Goal: Task Accomplishment & Management: Complete application form

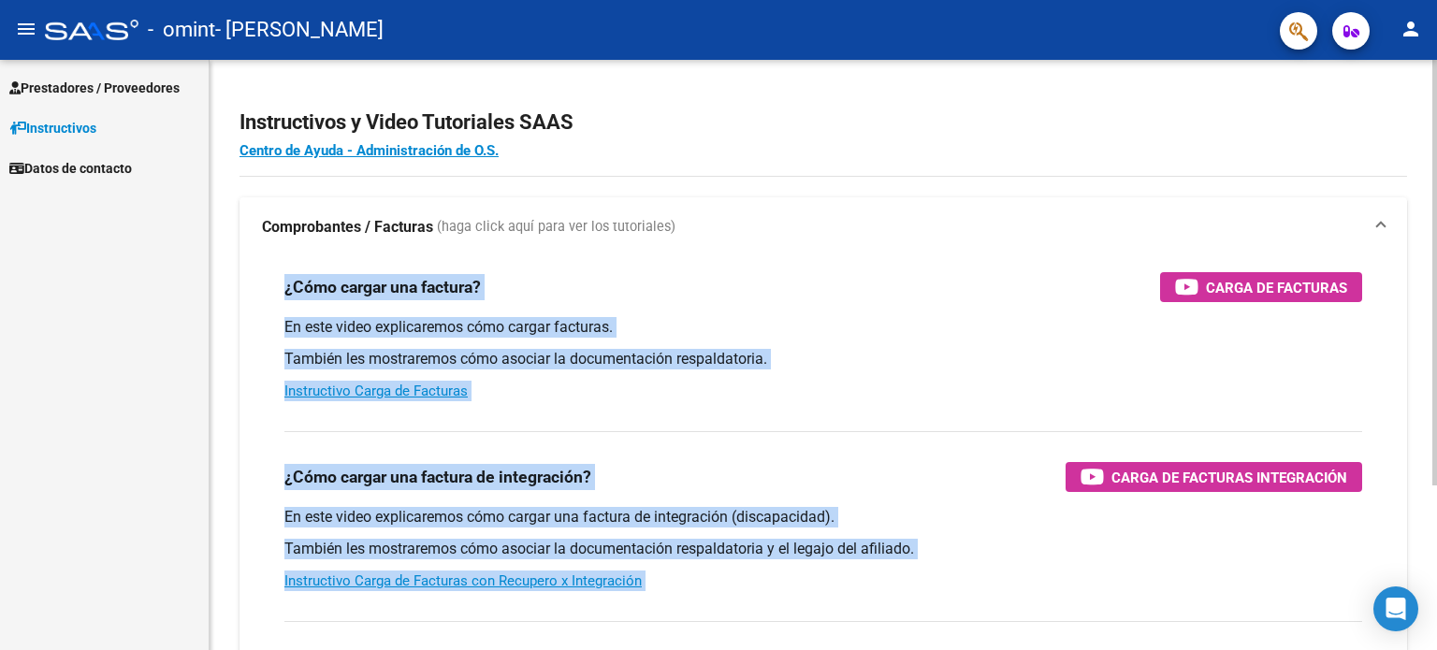
drag, startPoint x: 1427, startPoint y: 254, endPoint x: 1434, endPoint y: 383, distance: 129.3
click at [1434, 383] on div "Instructivos y Video Tutoriales SAAS Centro de Ayuda - Administración de O.S. C…" at bounding box center [826, 470] width 1232 height 821
click at [958, 400] on div "En este video explicaremos cómo cargar facturas. También les mostraremos cómo a…" at bounding box center [823, 359] width 1078 height 84
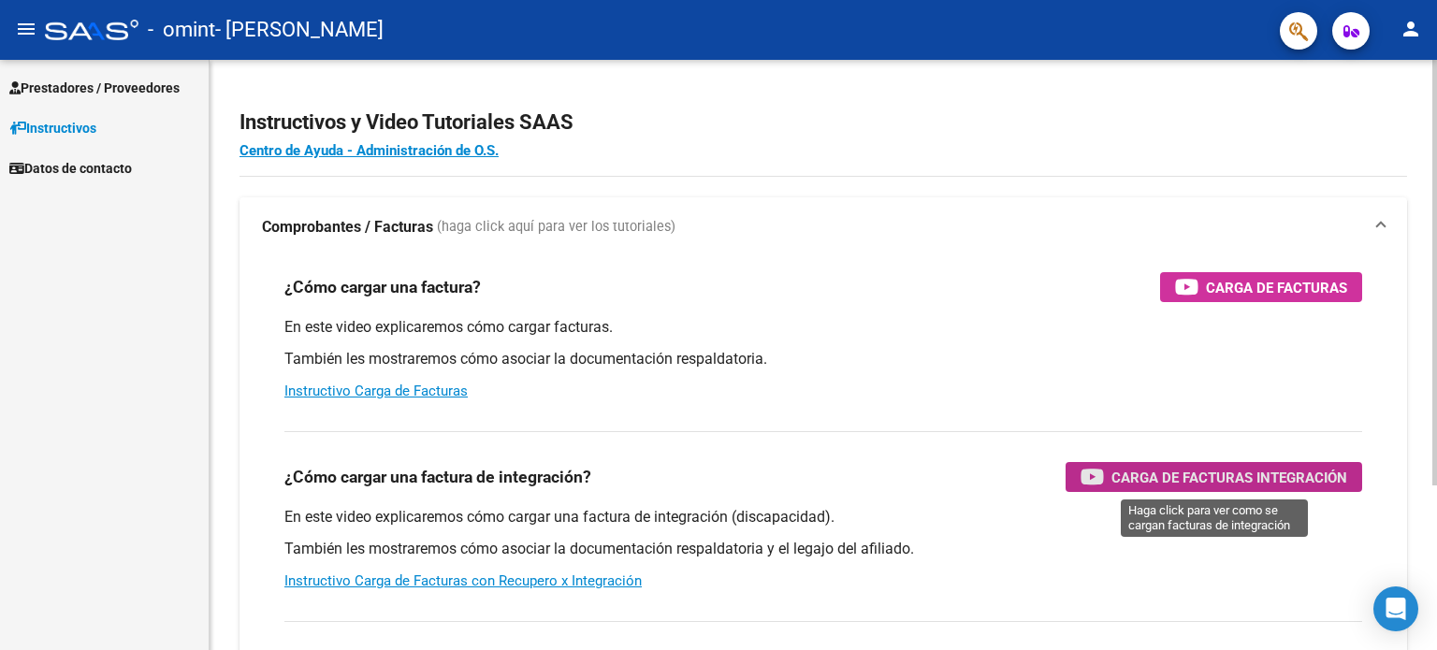
click at [1105, 482] on div "Carga de Facturas Integración" at bounding box center [1214, 477] width 267 height 30
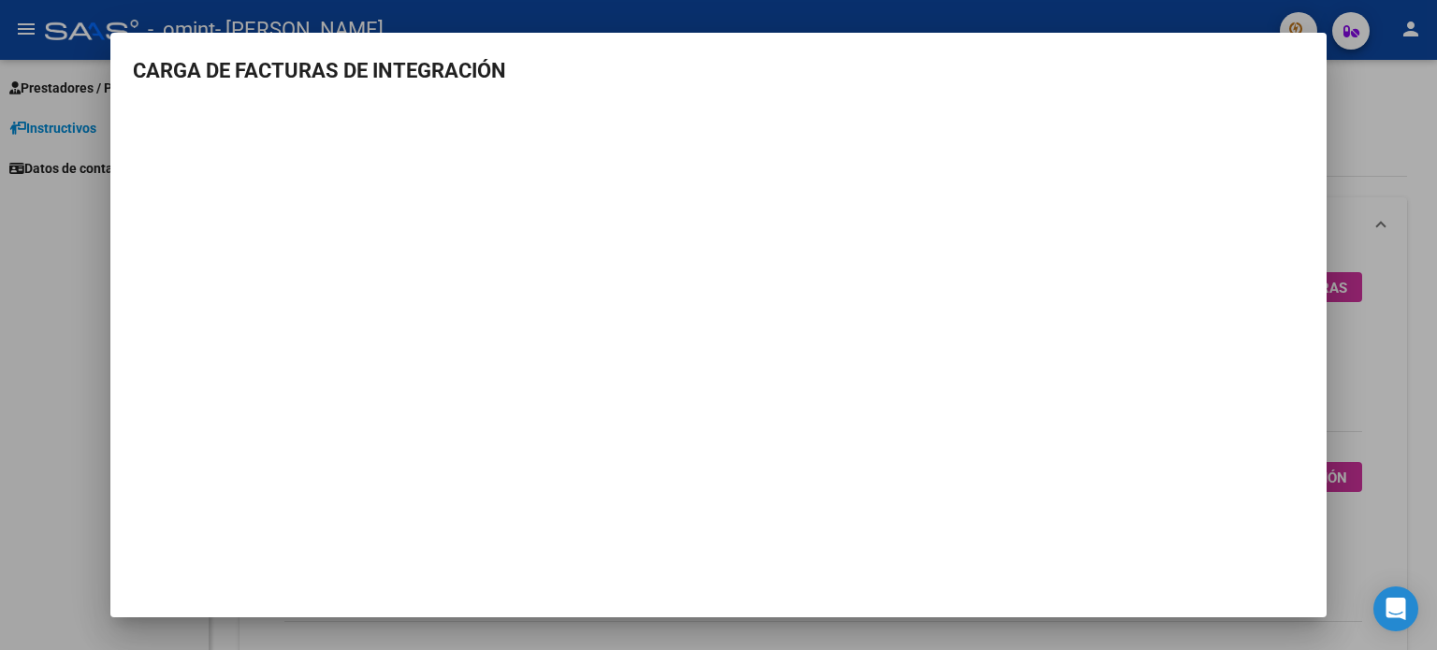
click at [67, 400] on div at bounding box center [718, 325] width 1437 height 650
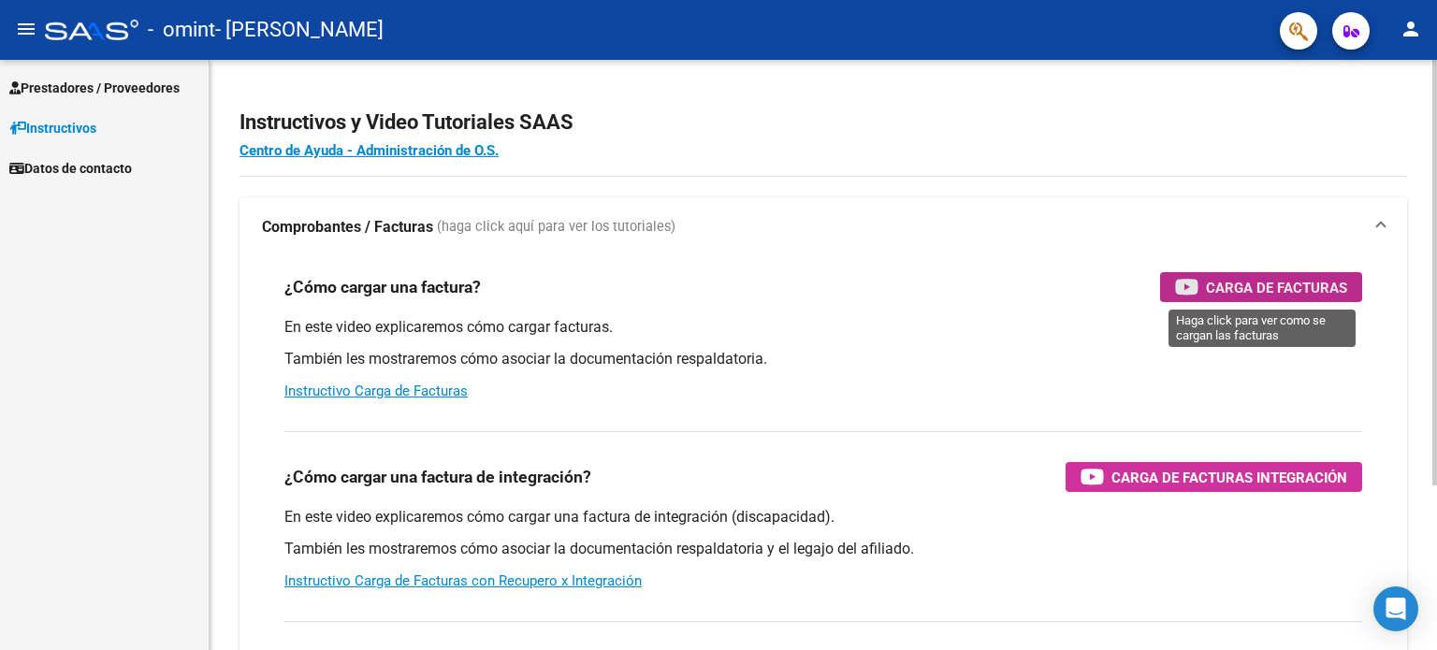
click at [1192, 296] on icon "button" at bounding box center [1186, 287] width 23 height 22
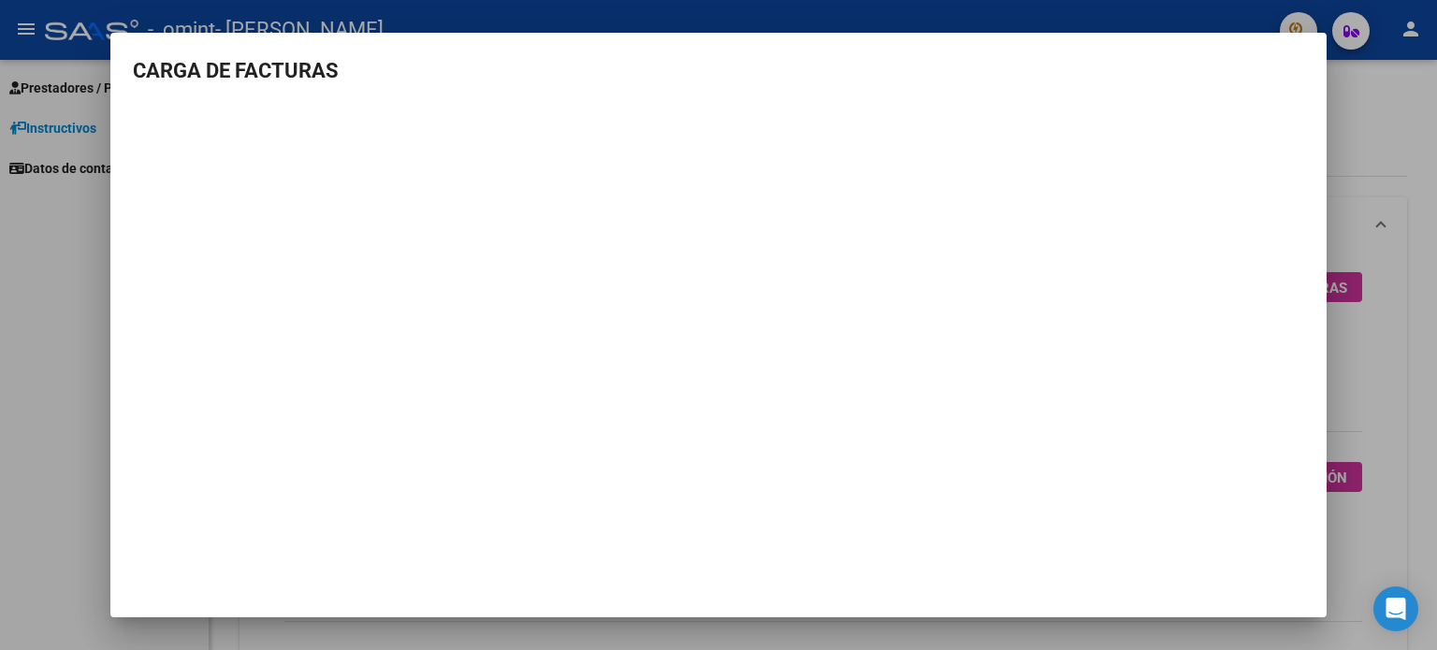
click at [1339, 110] on div at bounding box center [718, 325] width 1437 height 650
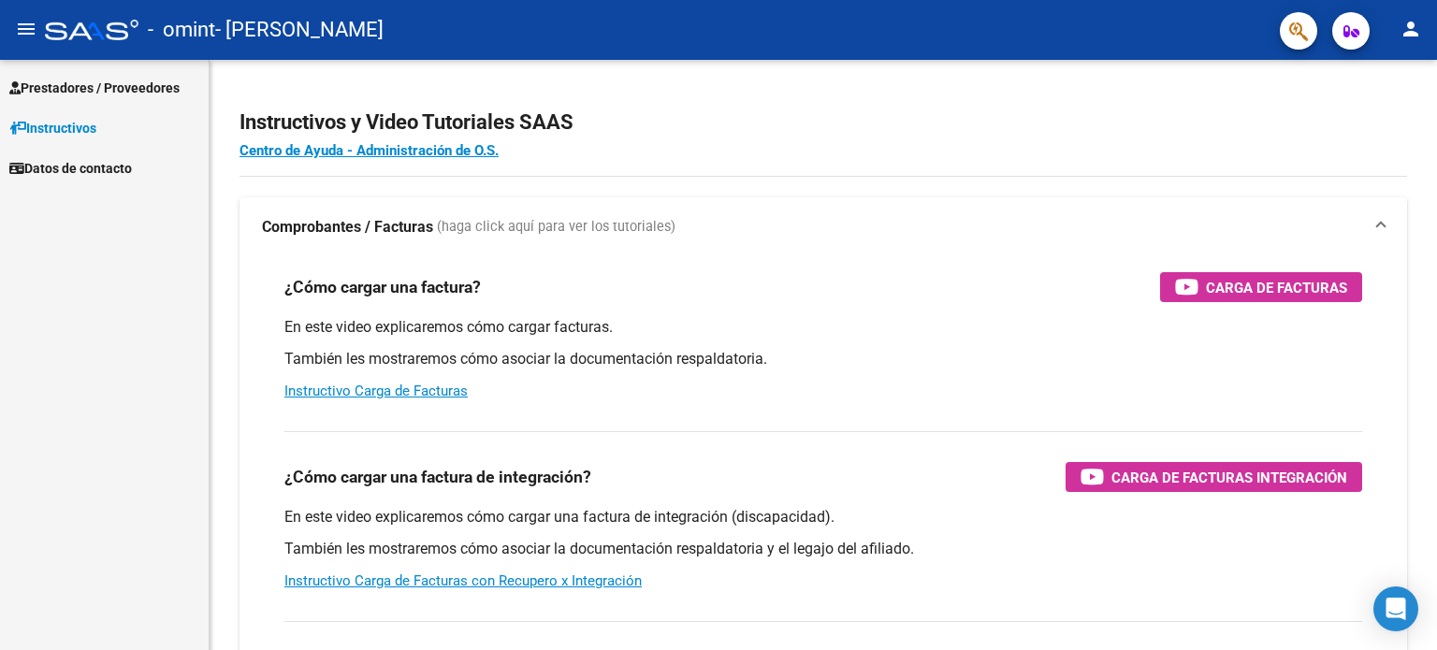
click at [1339, 110] on h2 "Instructivos y Video Tutoriales SAAS" at bounding box center [824, 123] width 1168 height 36
click at [93, 92] on span "Prestadores / Proveedores" at bounding box center [94, 88] width 170 height 21
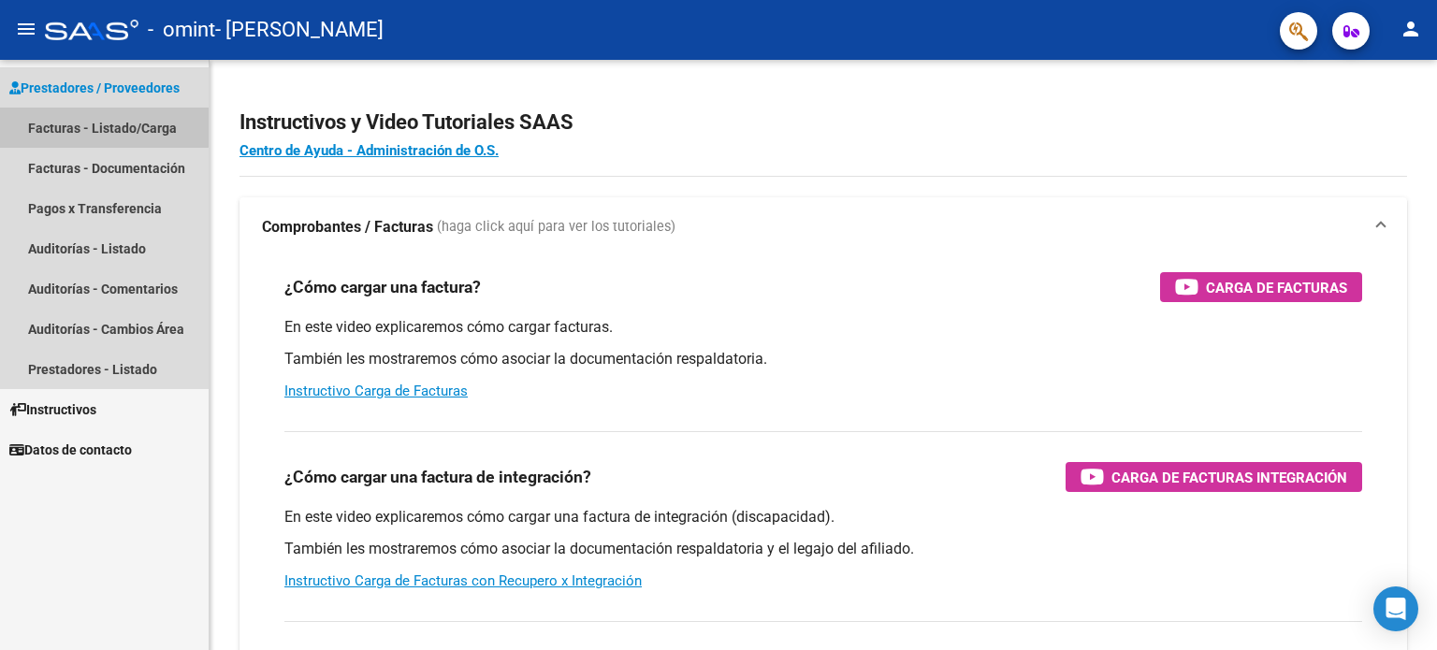
click at [91, 126] on link "Facturas - Listado/Carga" at bounding box center [104, 128] width 209 height 40
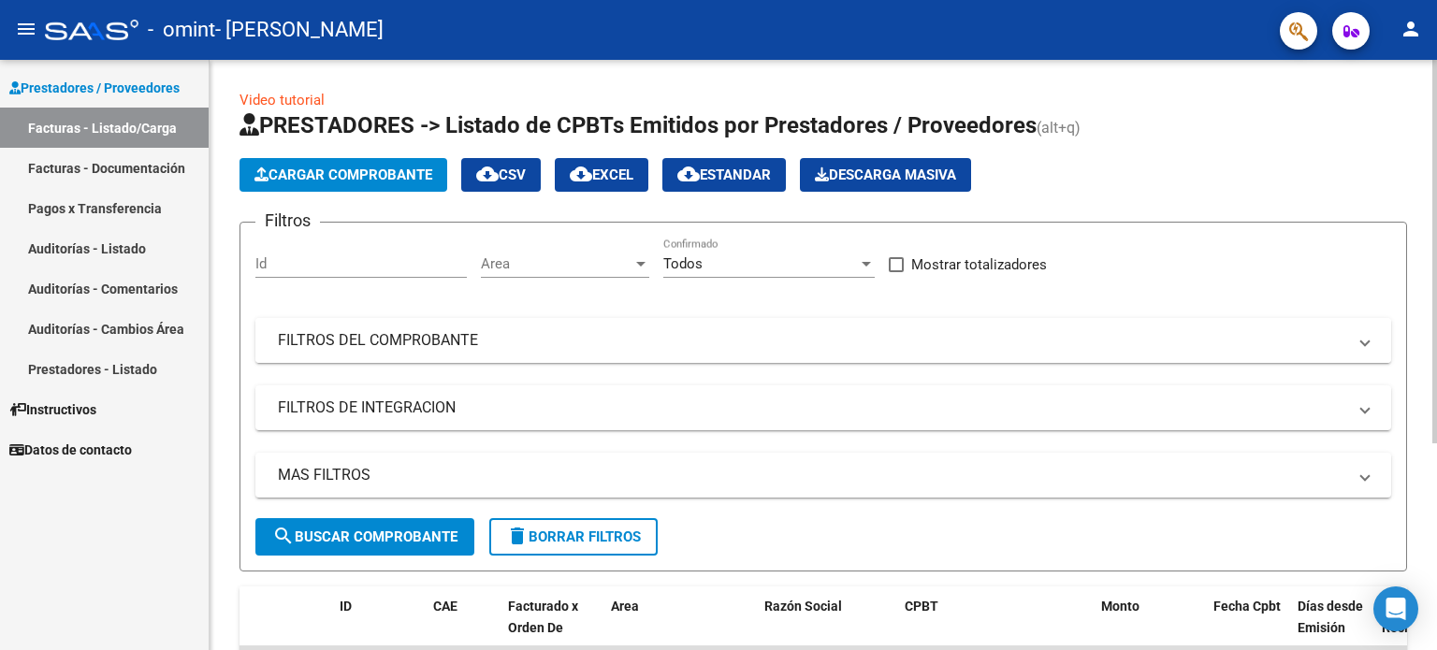
click at [461, 351] on mat-expansion-panel-header "FILTROS DEL COMPROBANTE" at bounding box center [823, 340] width 1136 height 45
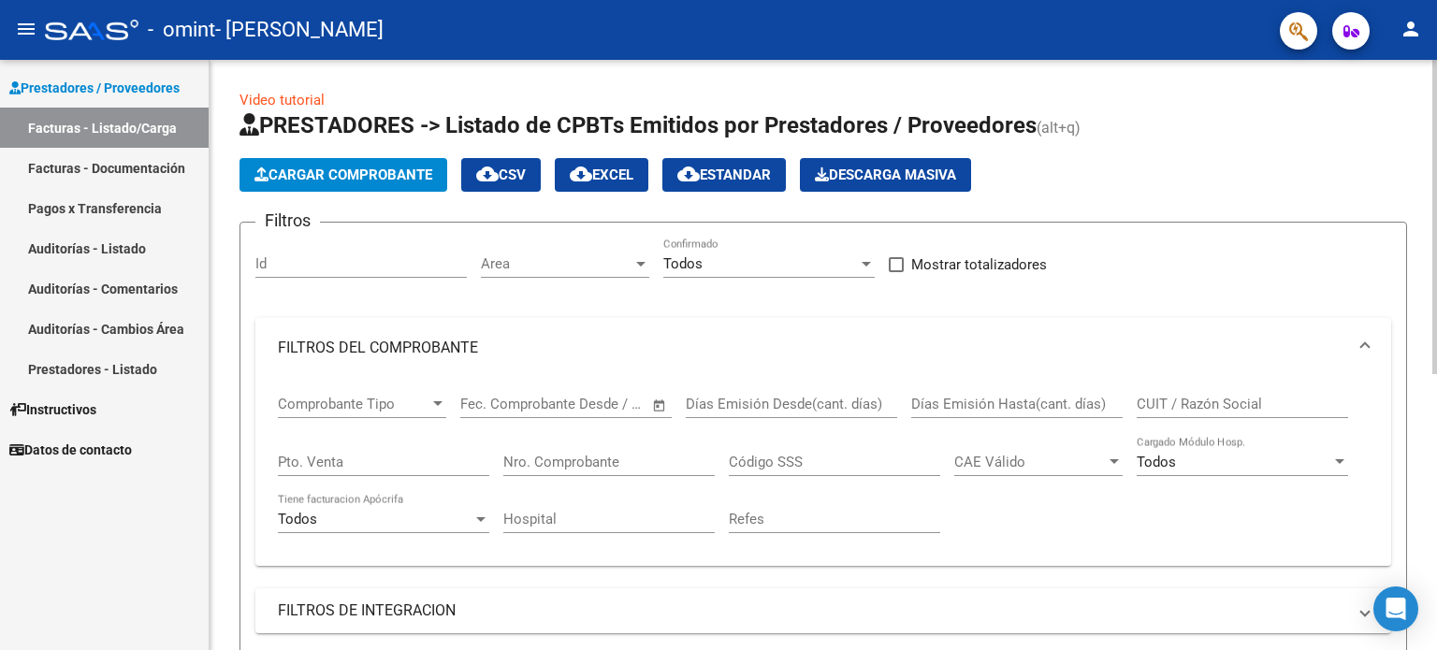
click at [461, 351] on mat-panel-title "FILTROS DEL COMPROBANTE" at bounding box center [812, 348] width 1068 height 21
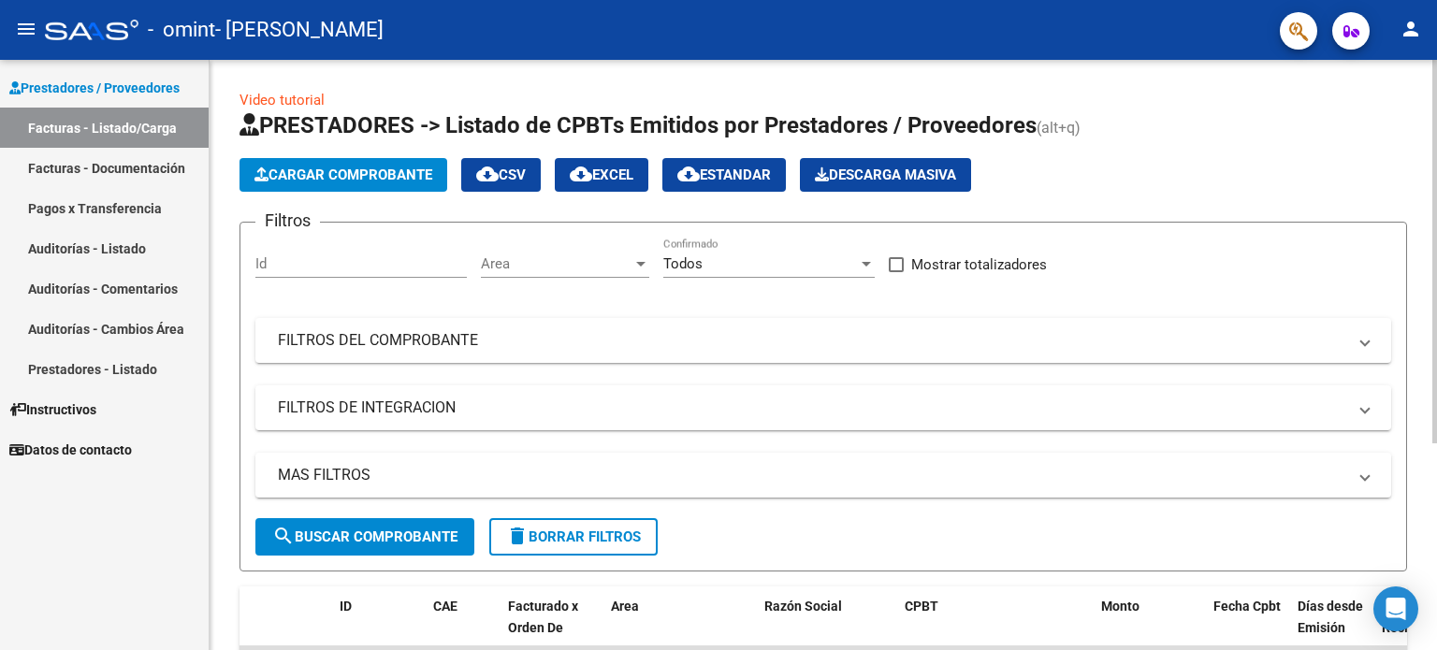
click at [423, 260] on input "Id" at bounding box center [360, 263] width 211 height 17
click at [690, 269] on span "Todos" at bounding box center [682, 263] width 39 height 17
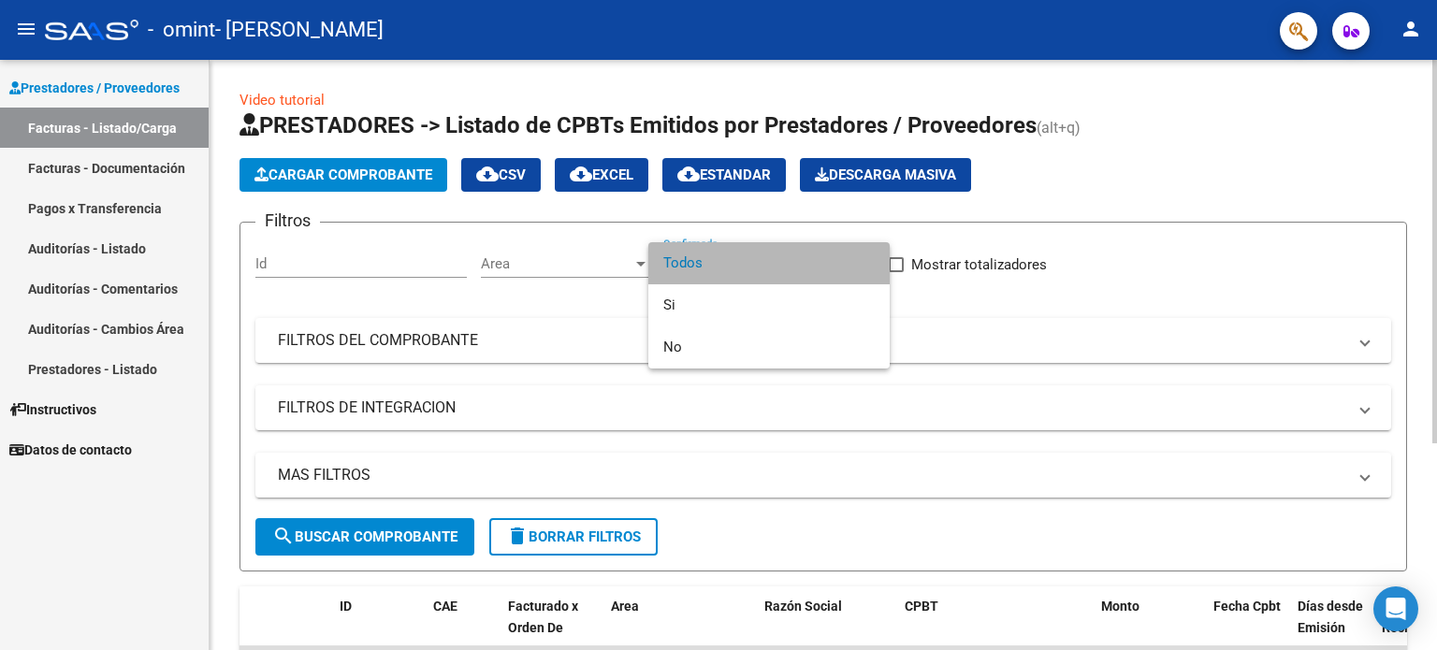
click at [690, 269] on span "Todos" at bounding box center [768, 263] width 211 height 42
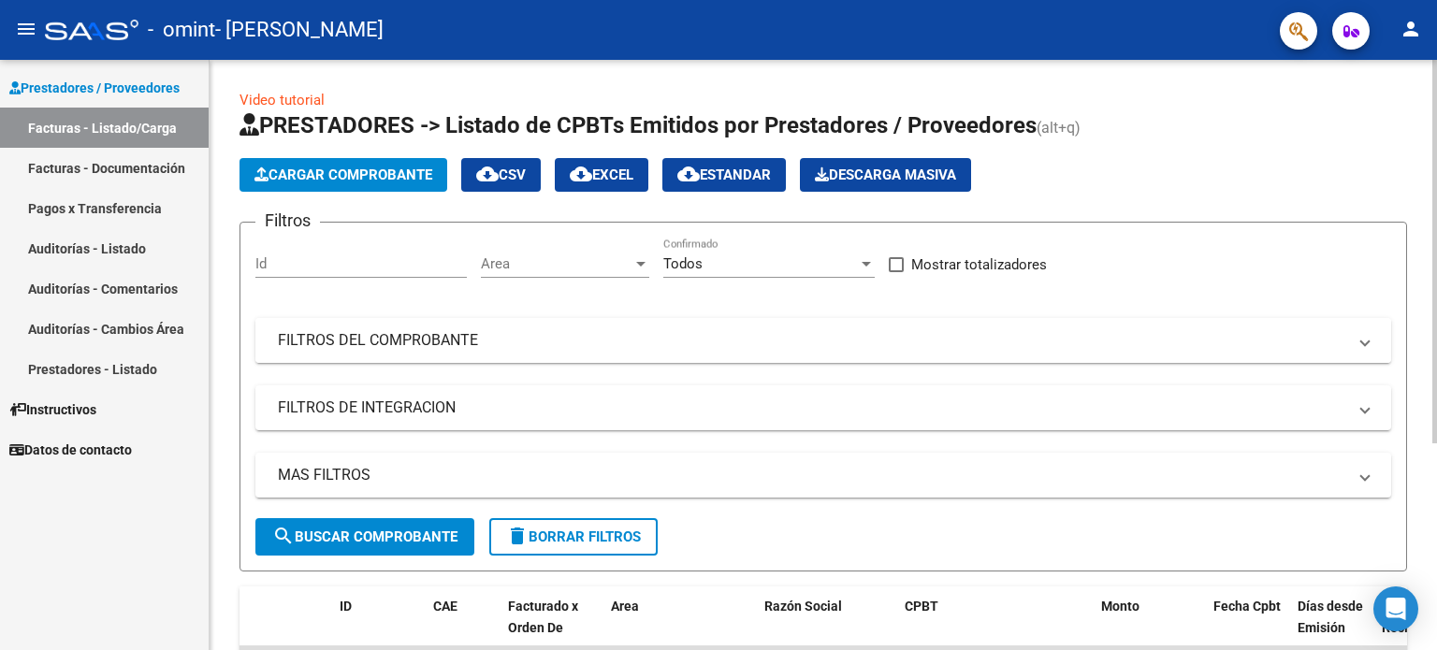
click at [334, 342] on mat-panel-title "FILTROS DEL COMPROBANTE" at bounding box center [812, 340] width 1068 height 21
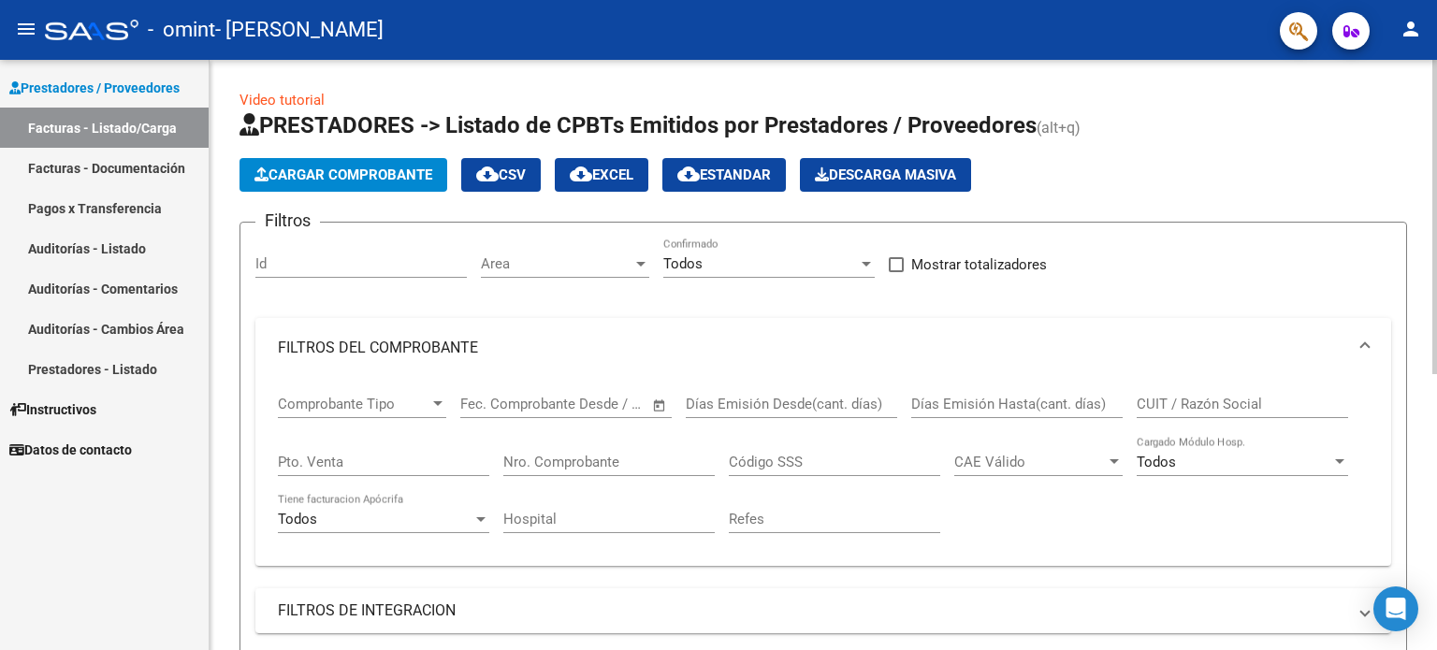
click at [332, 398] on span "Comprobante Tipo" at bounding box center [354, 404] width 152 height 17
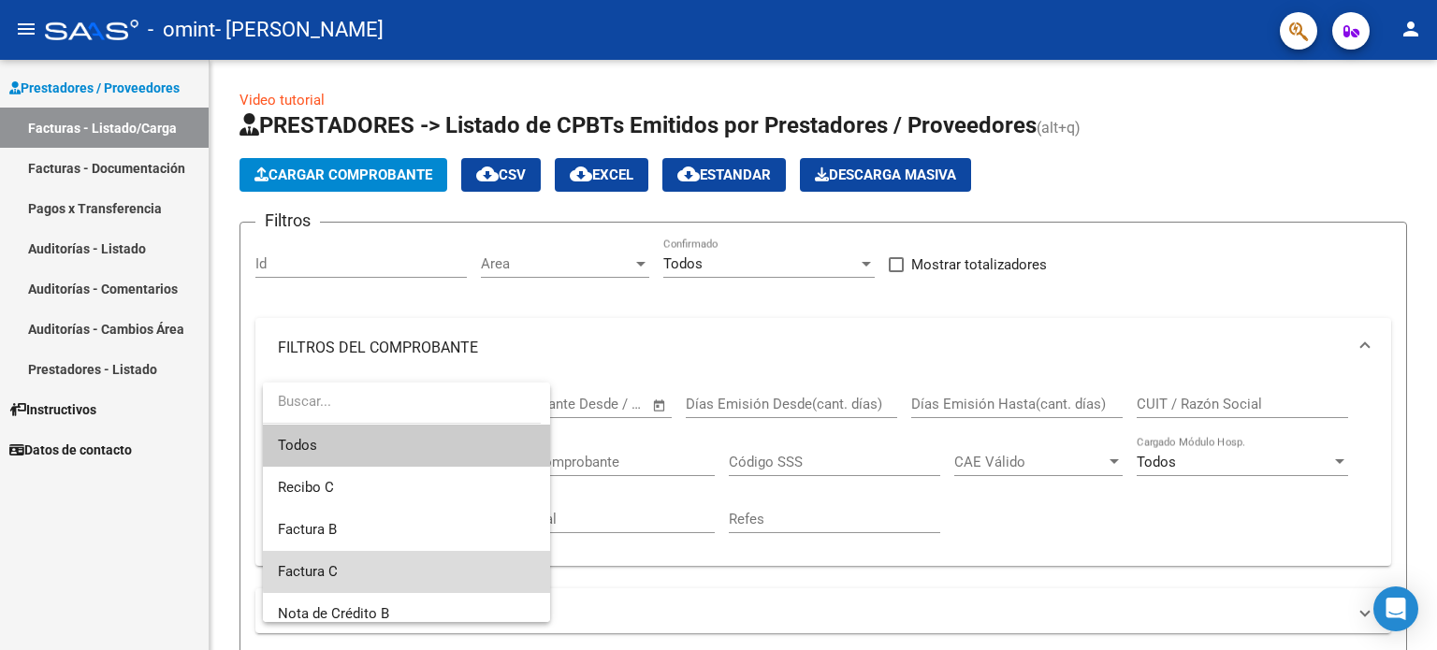
click at [500, 569] on span "Factura C" at bounding box center [406, 572] width 257 height 42
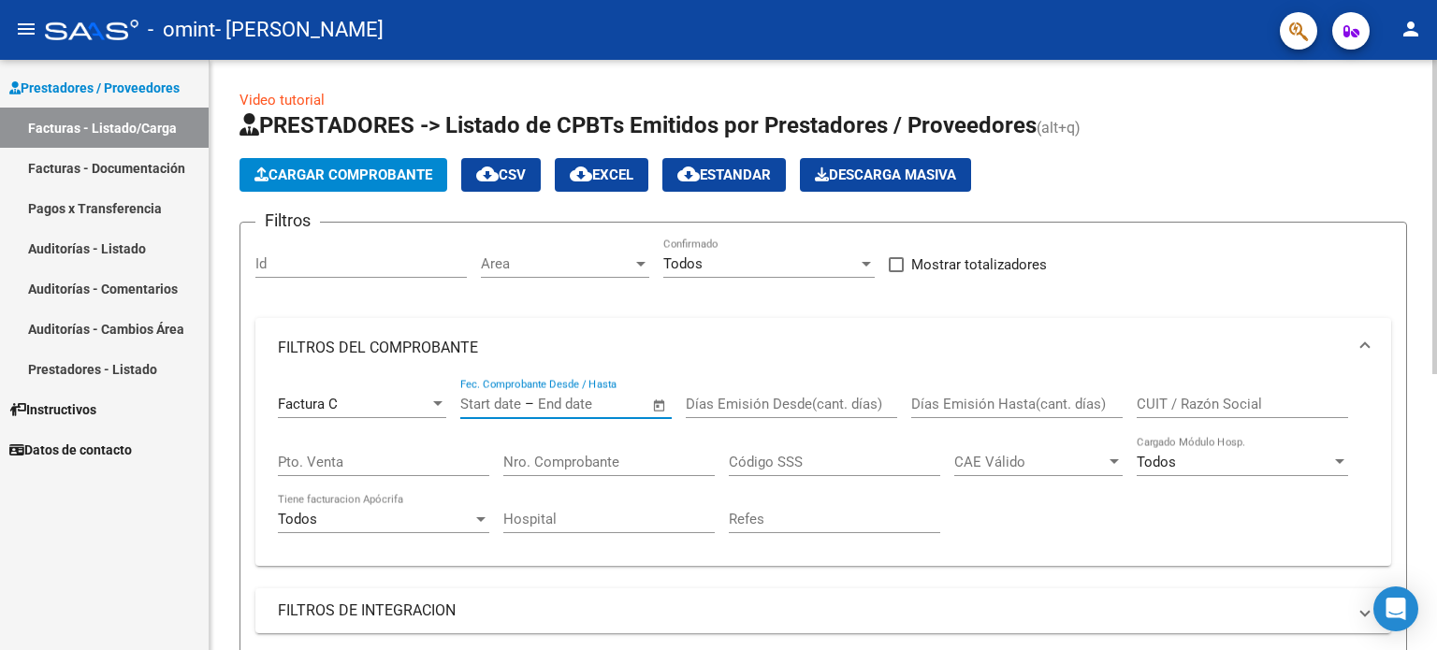
click at [600, 400] on input "text" at bounding box center [583, 404] width 91 height 17
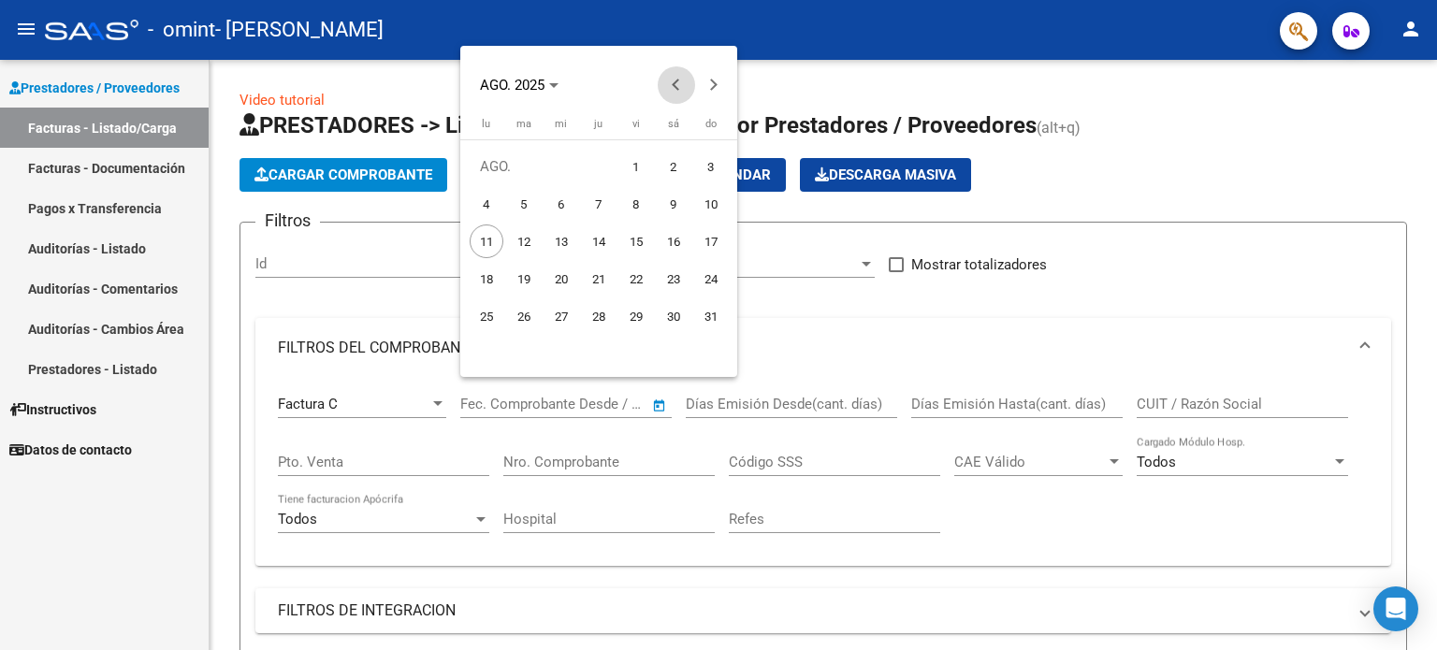
click at [673, 93] on span "Previous month" at bounding box center [676, 84] width 37 height 37
click at [532, 203] on span "1" at bounding box center [524, 204] width 34 height 34
type input "[DATE]"
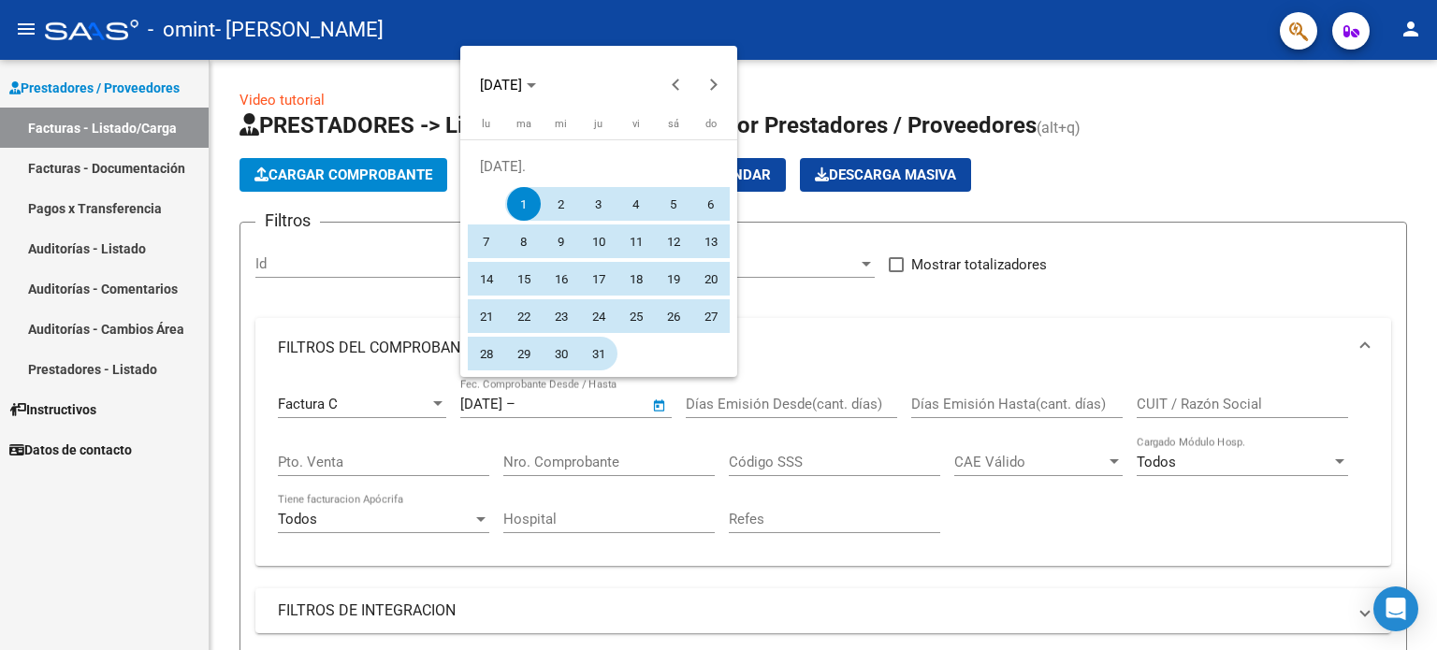
click at [602, 358] on span "31" at bounding box center [599, 354] width 34 height 34
type input "[DATE]"
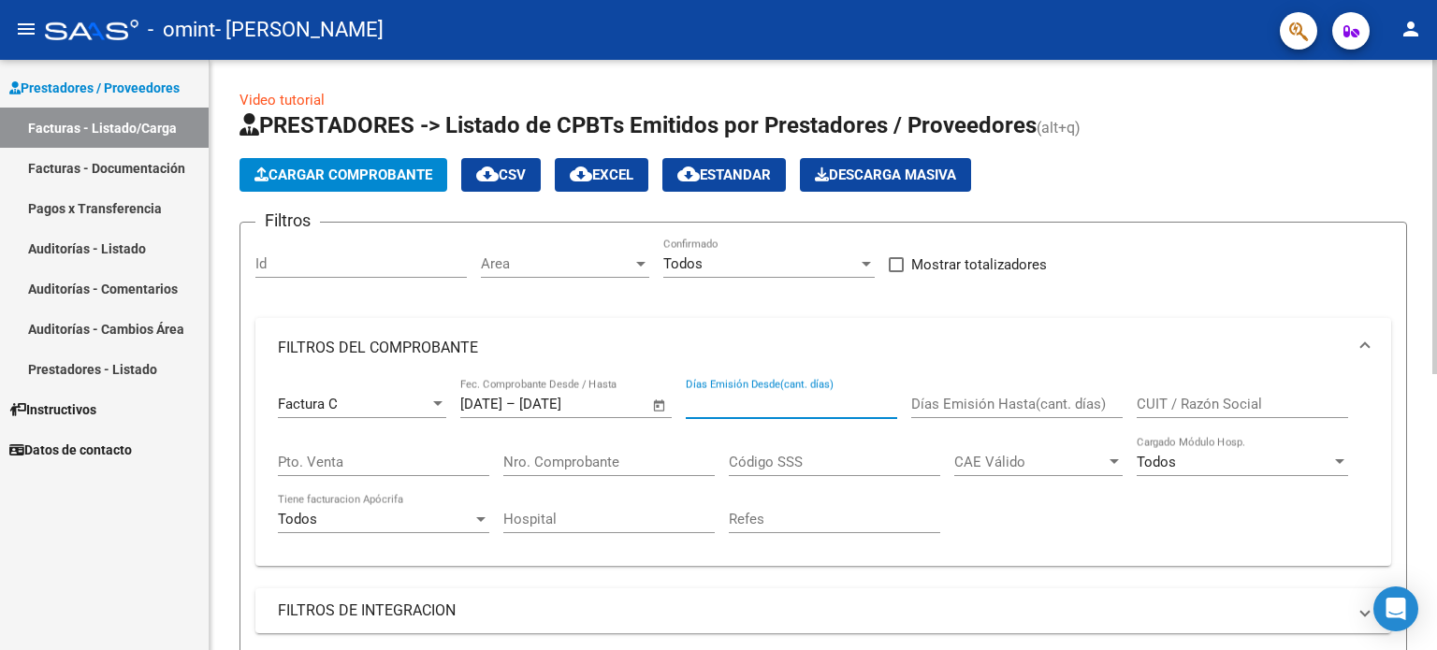
click at [717, 407] on input "Días Emisión Desde(cant. días)" at bounding box center [791, 404] width 211 height 17
click at [642, 402] on span "Open calendar" at bounding box center [659, 405] width 45 height 45
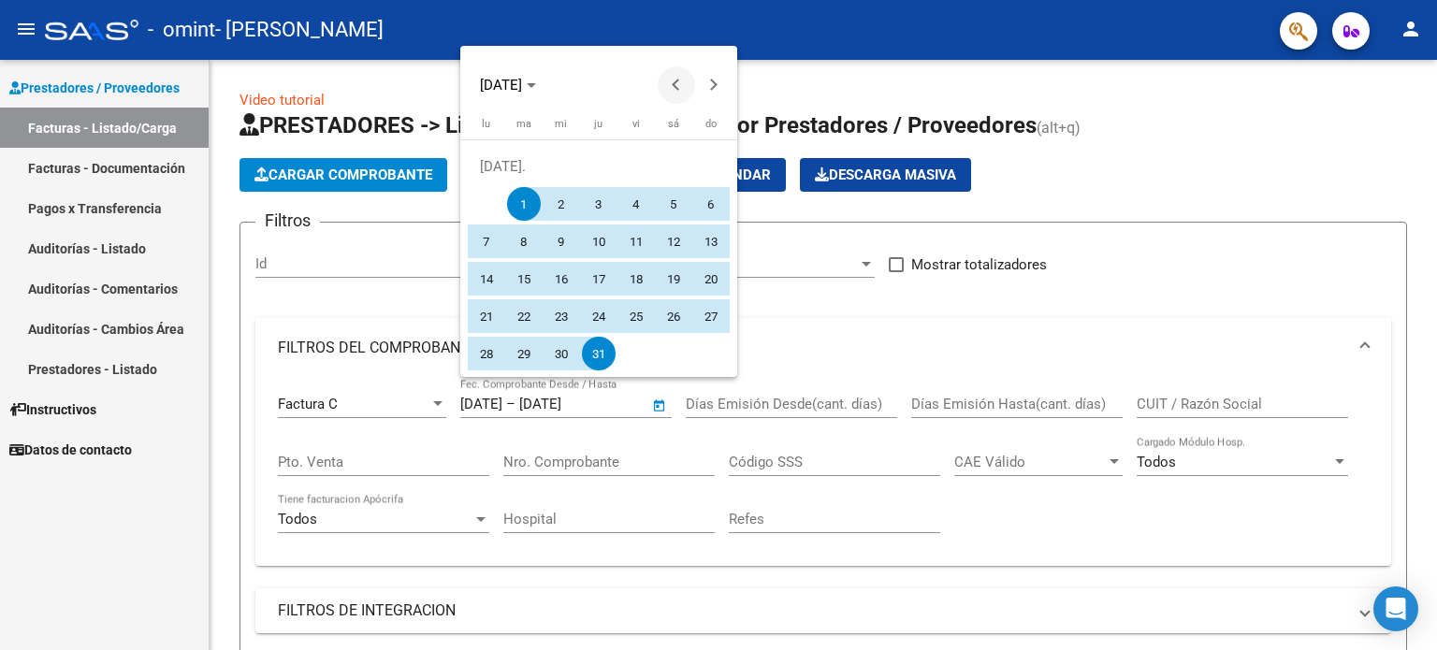
click at [665, 89] on span "Previous month" at bounding box center [676, 84] width 37 height 37
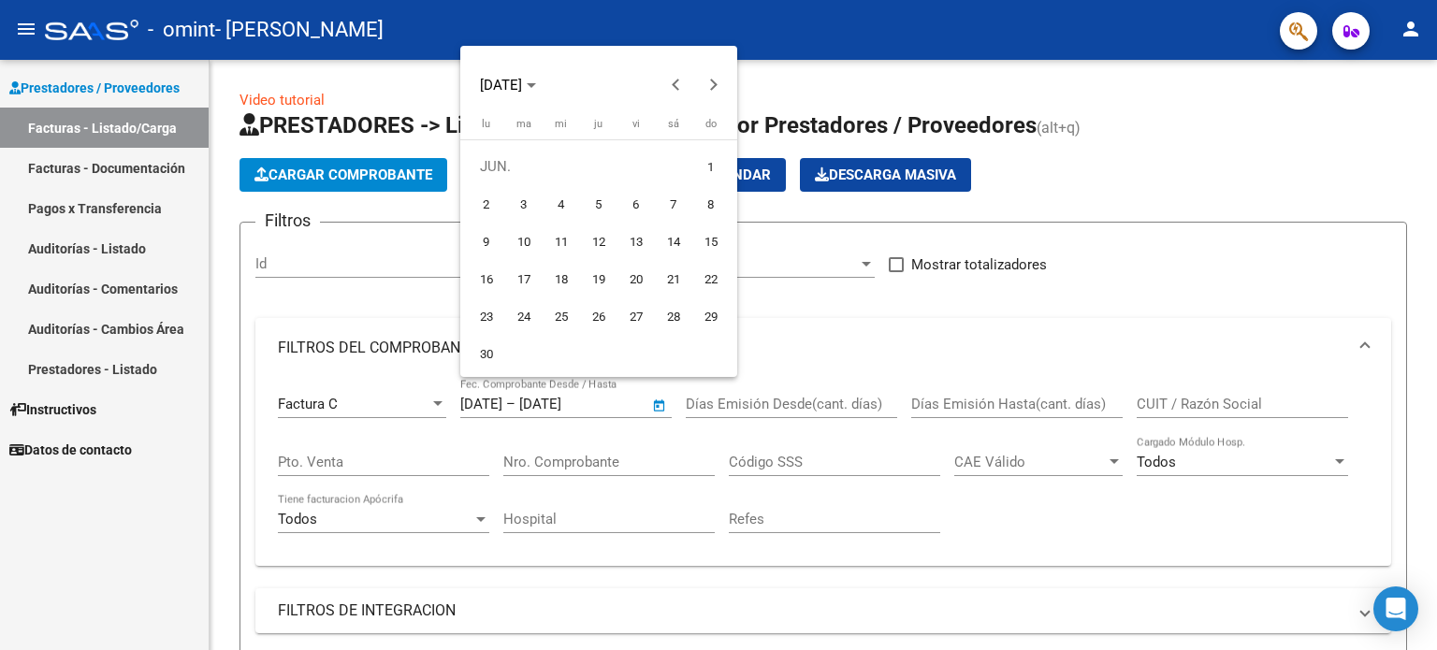
click at [703, 171] on span "1" at bounding box center [711, 167] width 34 height 34
type input "[DATE]"
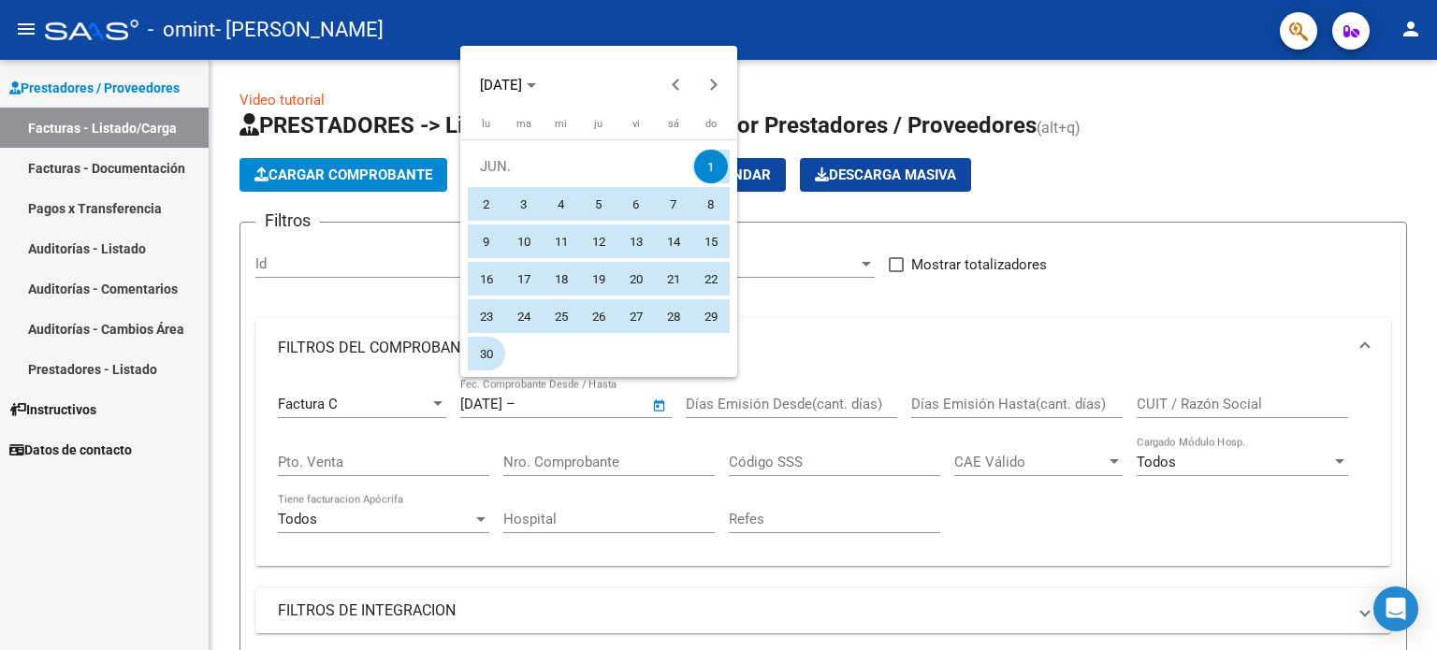
click at [486, 357] on span "30" at bounding box center [487, 354] width 34 height 34
type input "[DATE]"
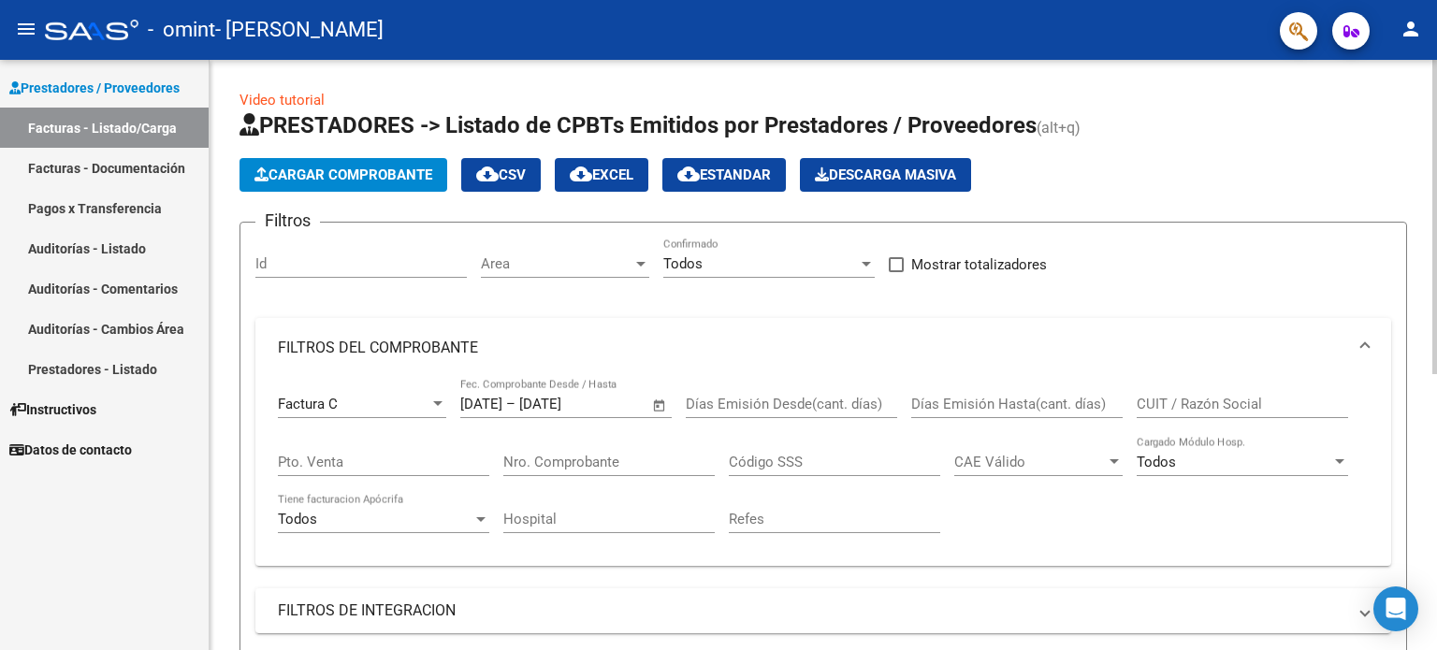
click at [719, 400] on input "Días Emisión Desde(cant. días)" at bounding box center [791, 404] width 211 height 17
type input "2"
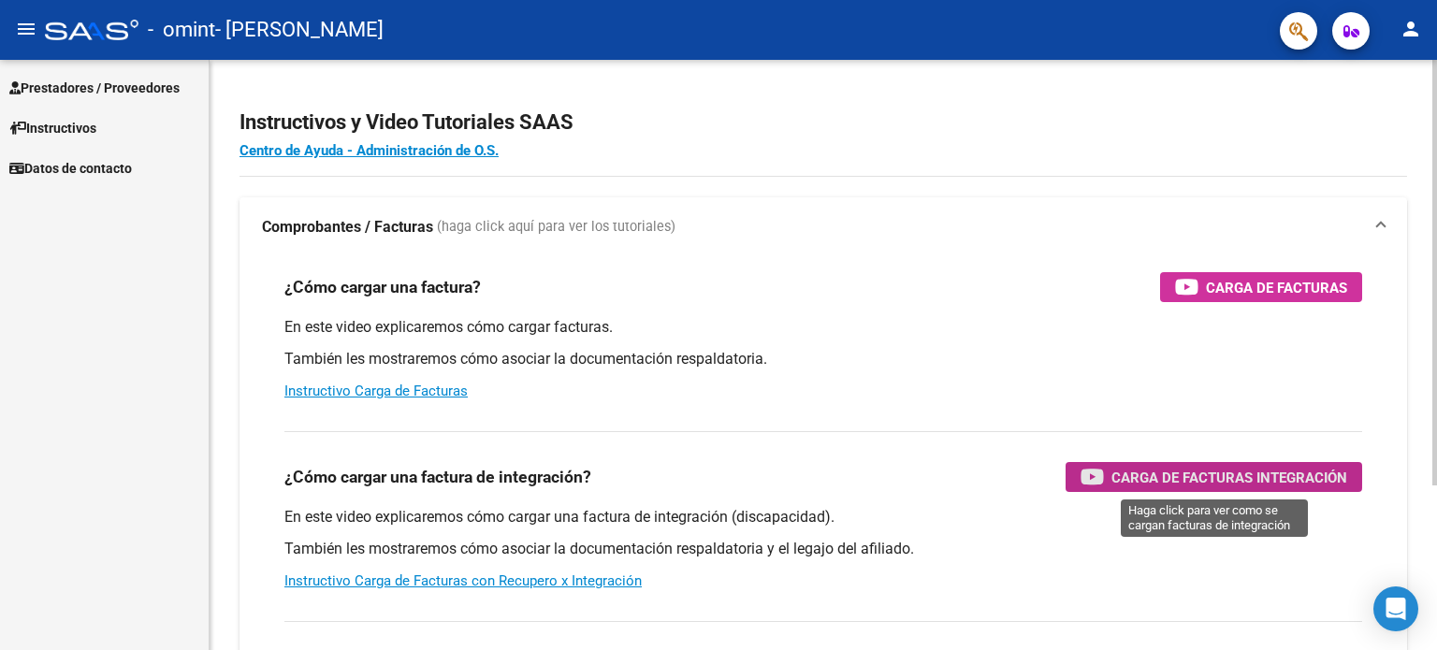
click at [1160, 474] on span "Carga de Facturas Integración" at bounding box center [1230, 477] width 236 height 23
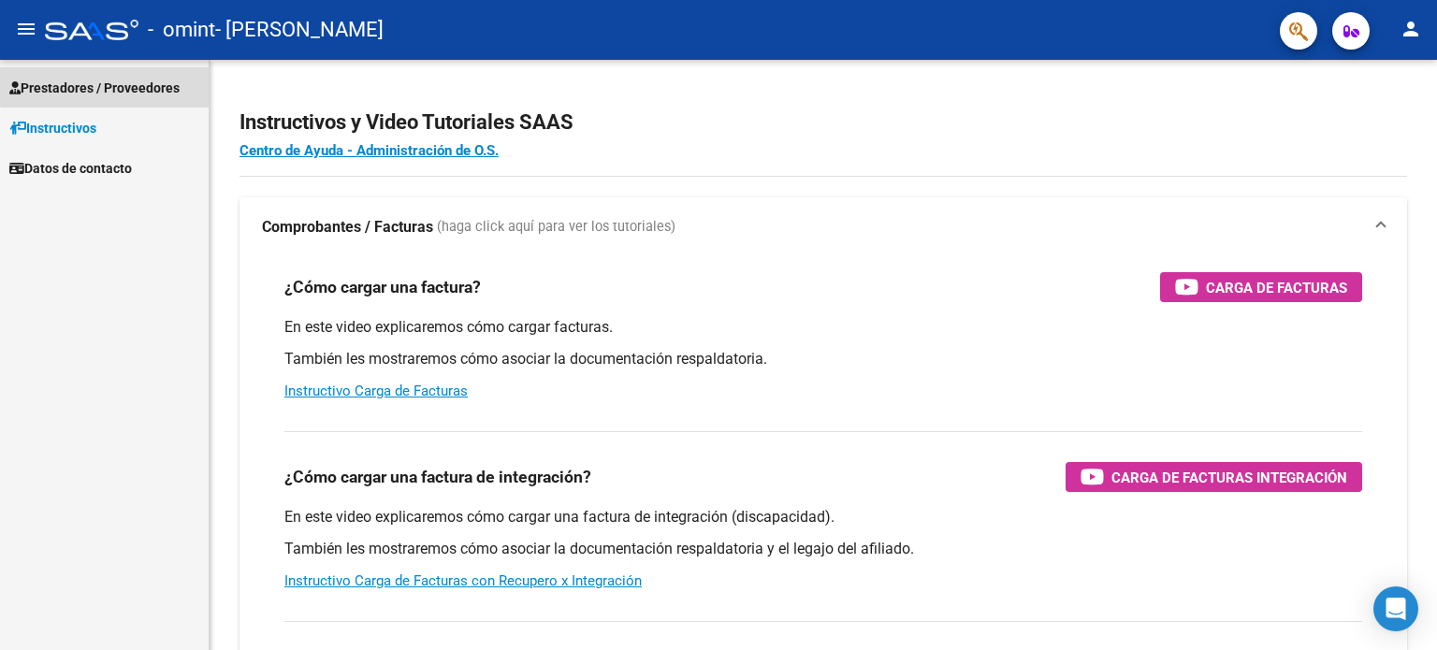
click at [158, 81] on span "Prestadores / Proveedores" at bounding box center [94, 88] width 170 height 21
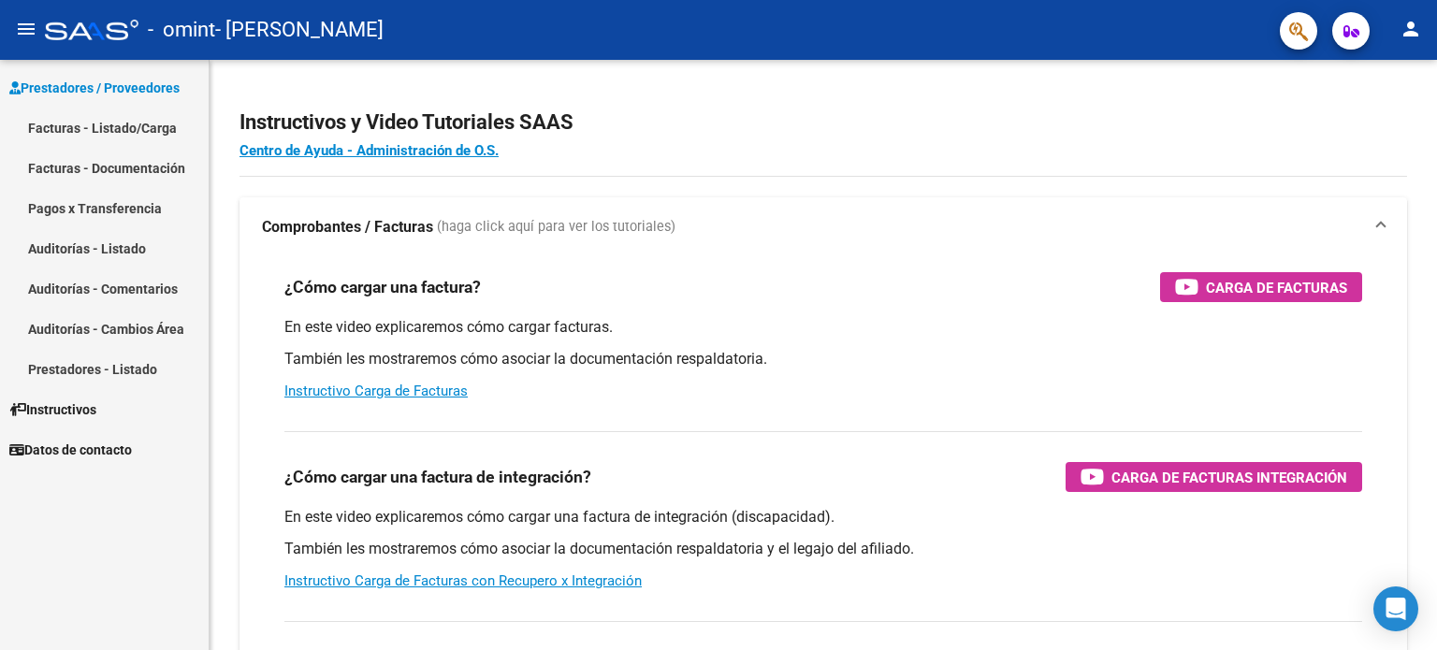
click at [137, 114] on link "Facturas - Listado/Carga" at bounding box center [104, 128] width 209 height 40
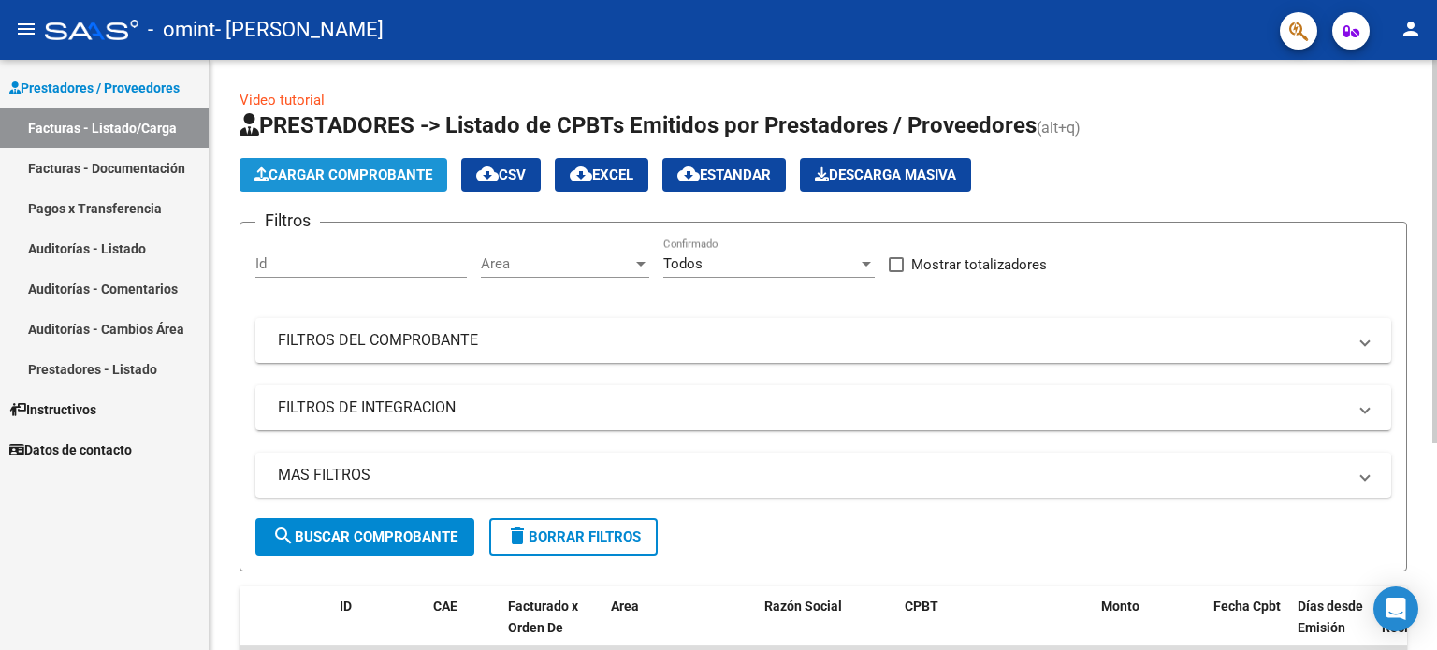
click at [332, 173] on span "Cargar Comprobante" at bounding box center [343, 175] width 178 height 17
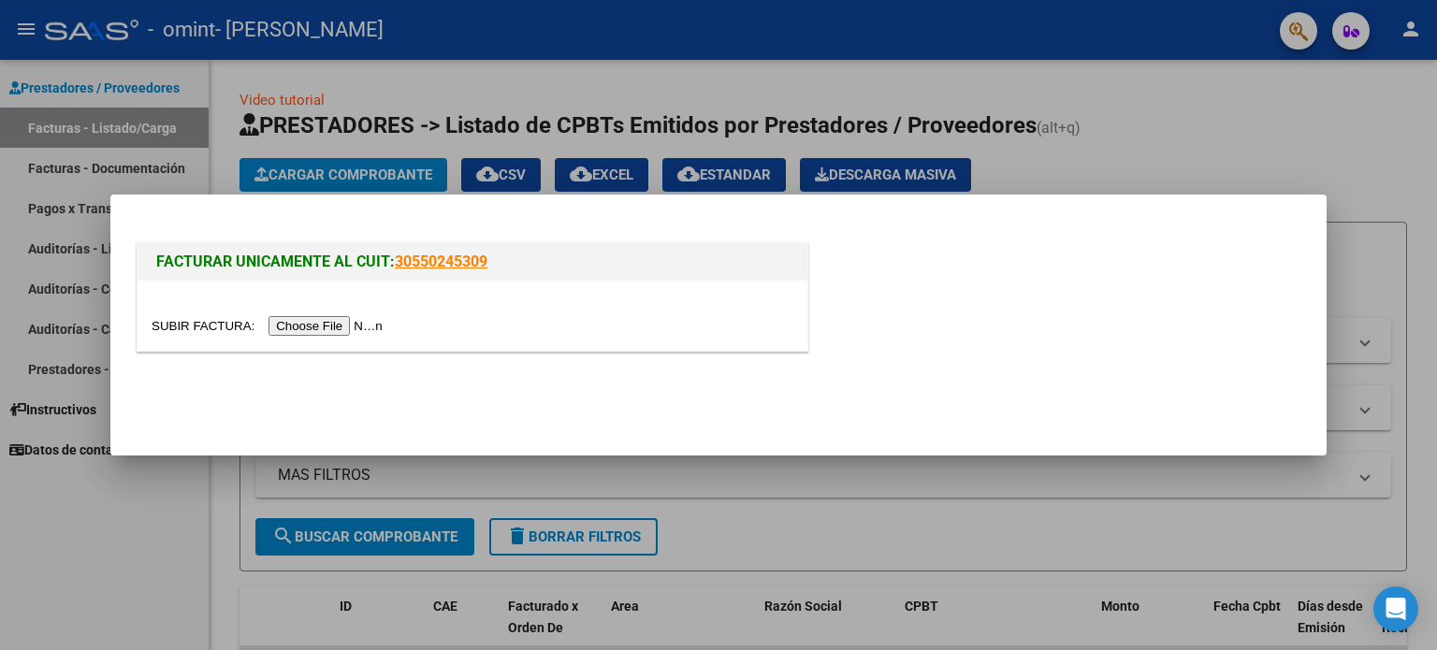
click at [285, 332] on input "file" at bounding box center [270, 326] width 237 height 20
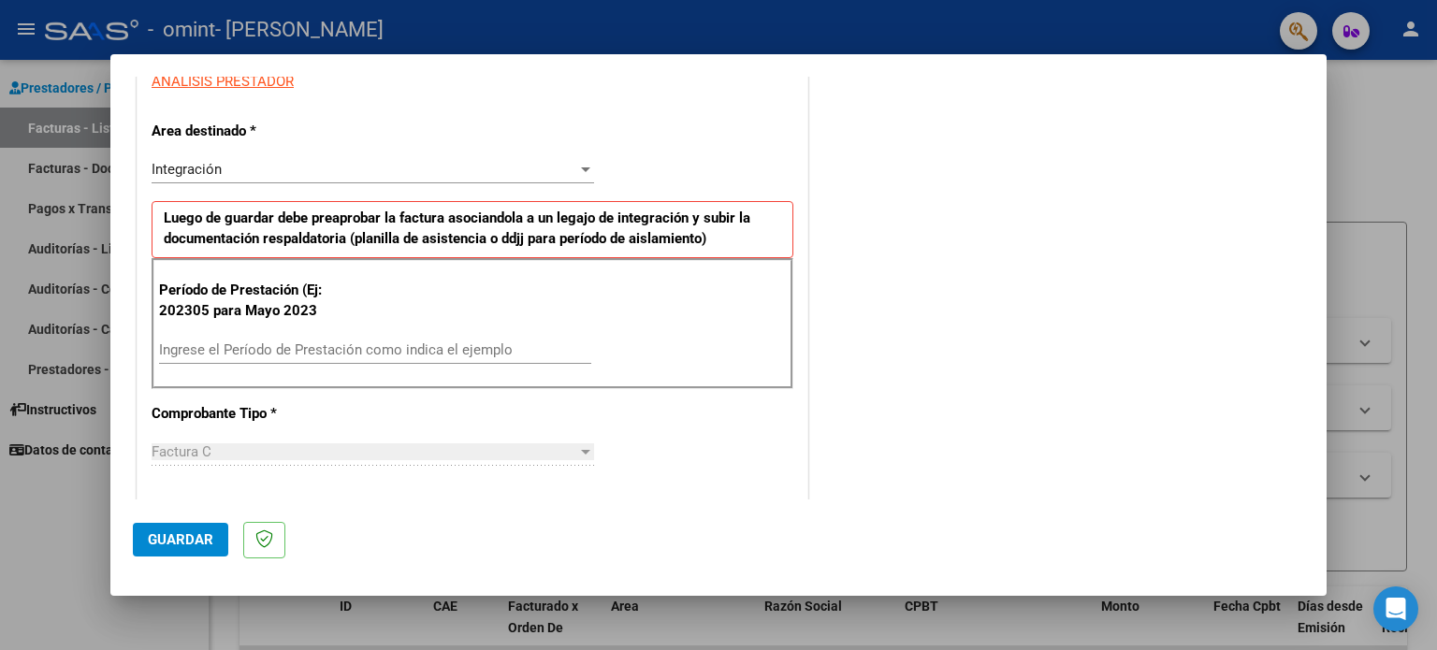
scroll to position [366, 0]
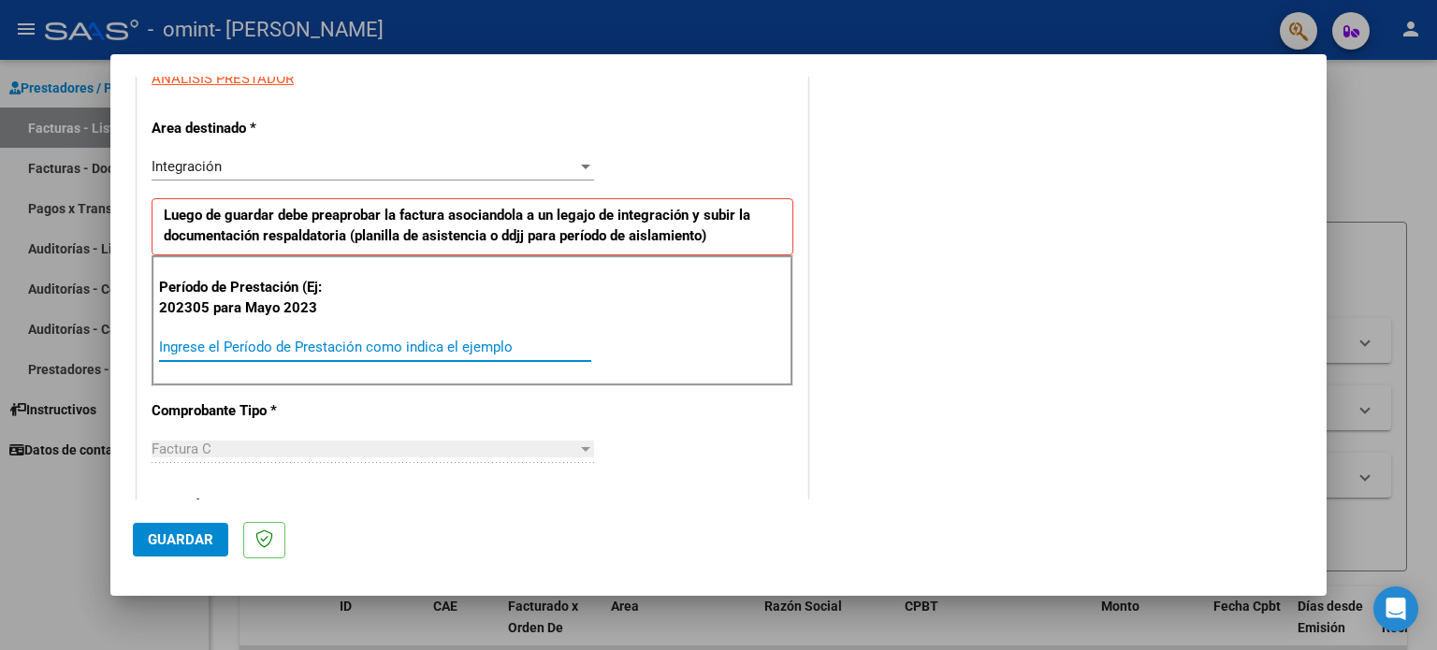
click at [298, 346] on input "Ingrese el Período de Prestación como indica el ejemplo" at bounding box center [375, 347] width 432 height 17
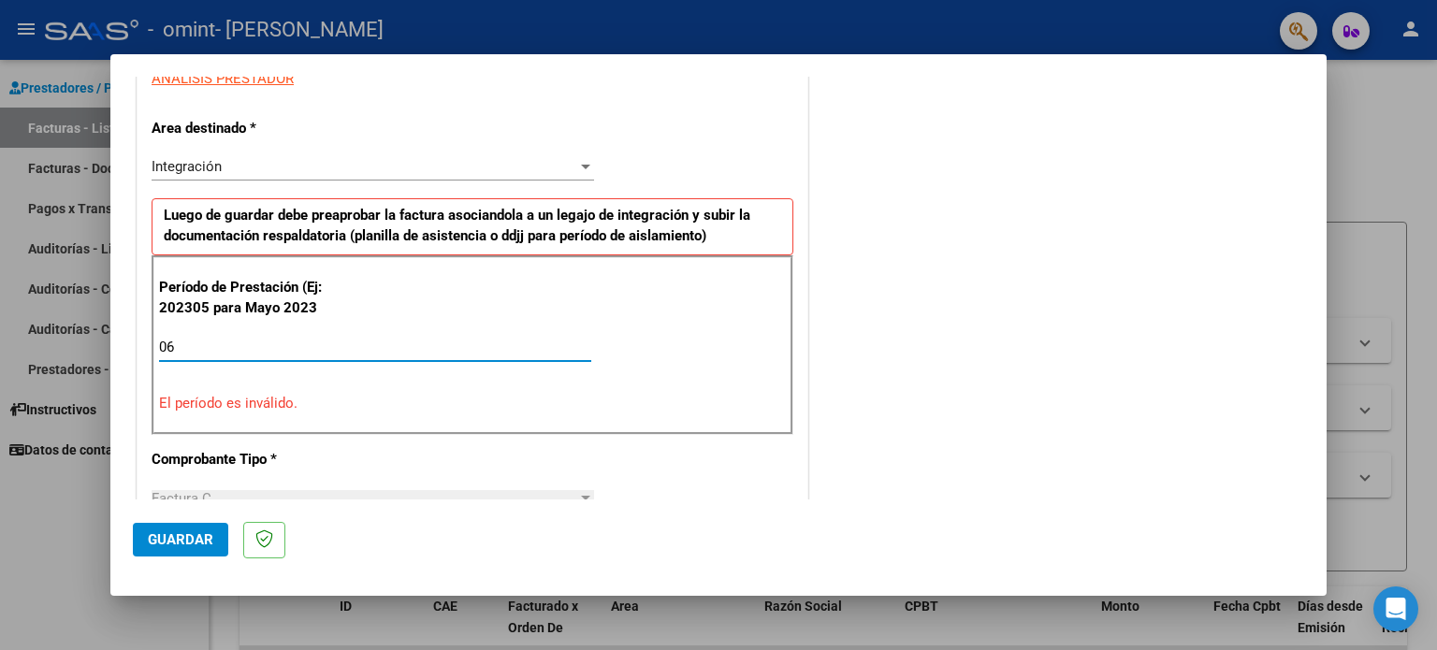
type input "0"
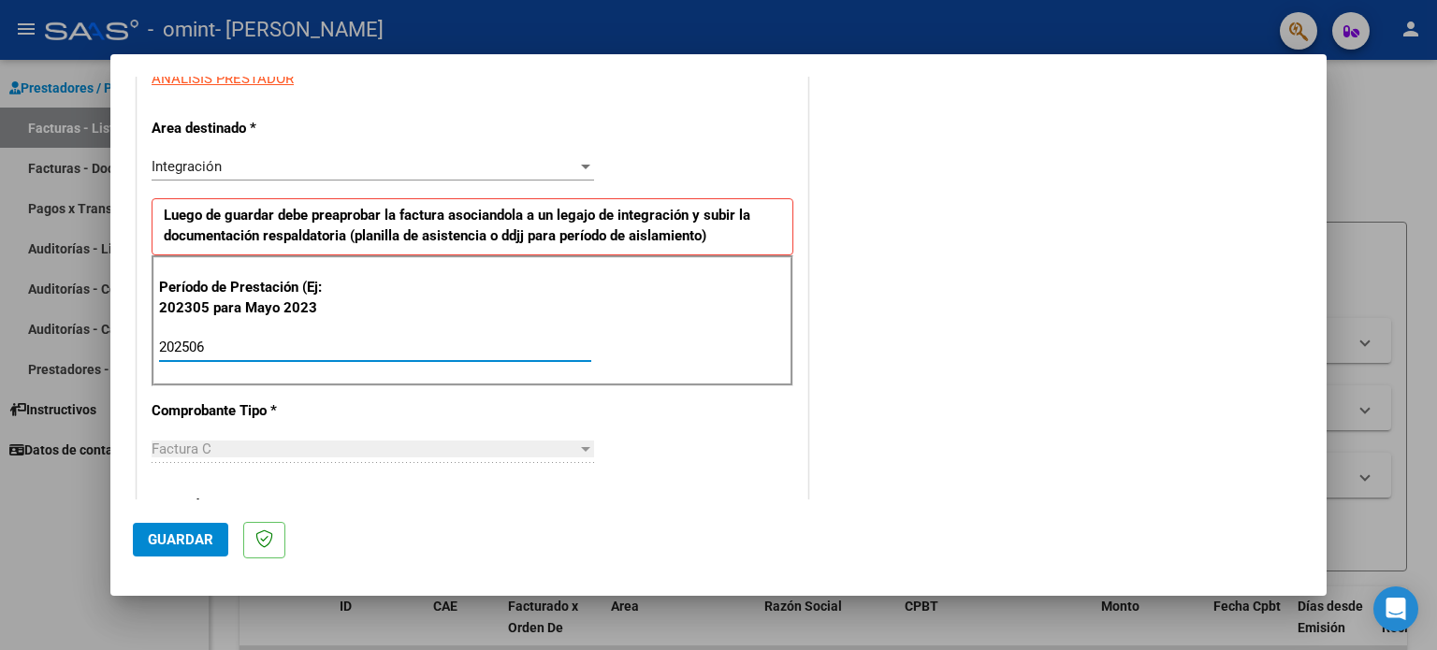
type input "202506"
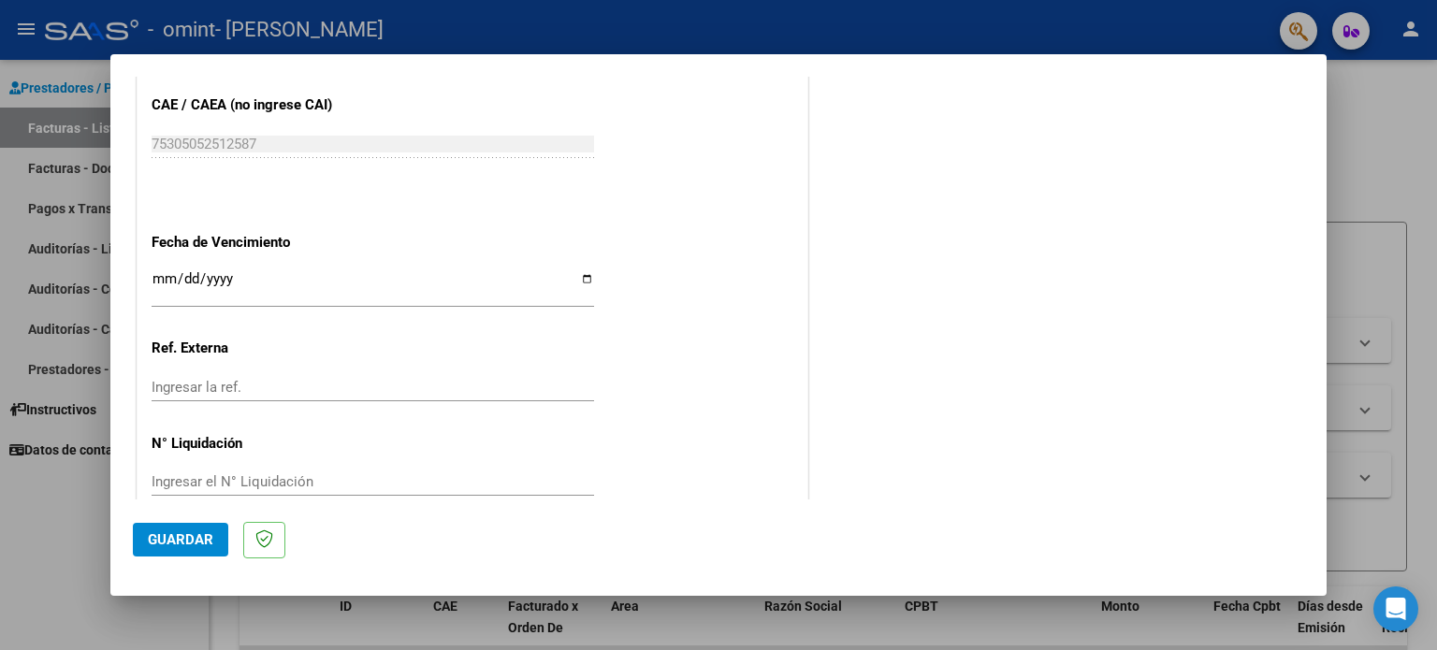
scroll to position [1186, 0]
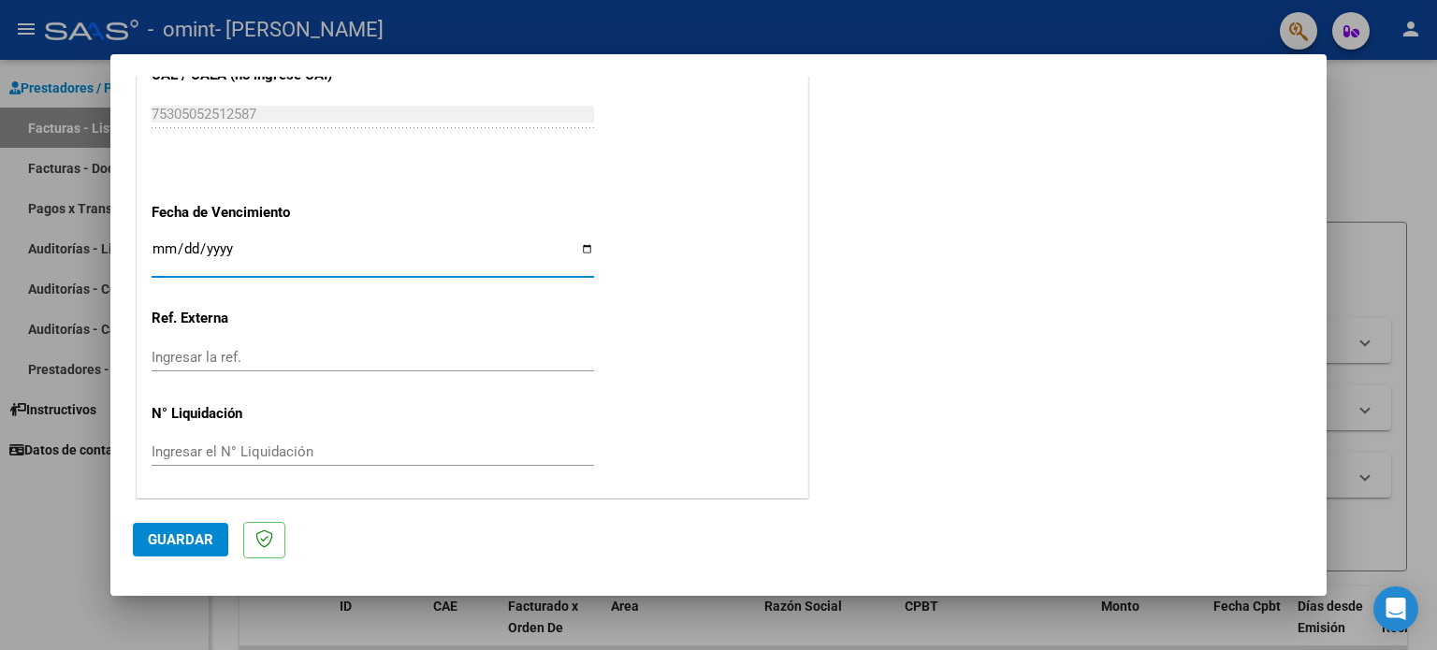
click at [580, 242] on input "Ingresar la fecha" at bounding box center [373, 256] width 443 height 30
click at [348, 243] on input "Ingresar la fecha" at bounding box center [373, 256] width 443 height 30
type input "2025-08-07"
click at [356, 516] on mat-dialog-actions "Guardar" at bounding box center [718, 537] width 1171 height 74
click at [168, 545] on span "Guardar" at bounding box center [180, 539] width 65 height 17
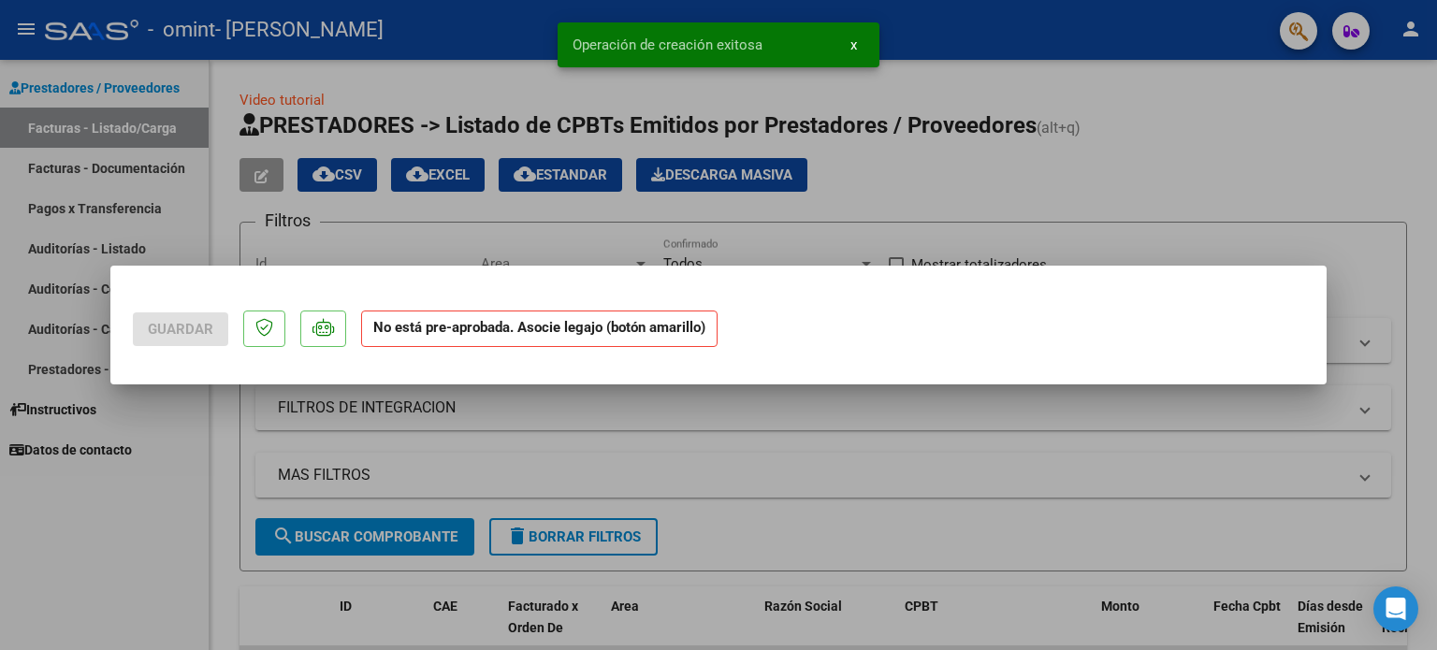
scroll to position [0, 0]
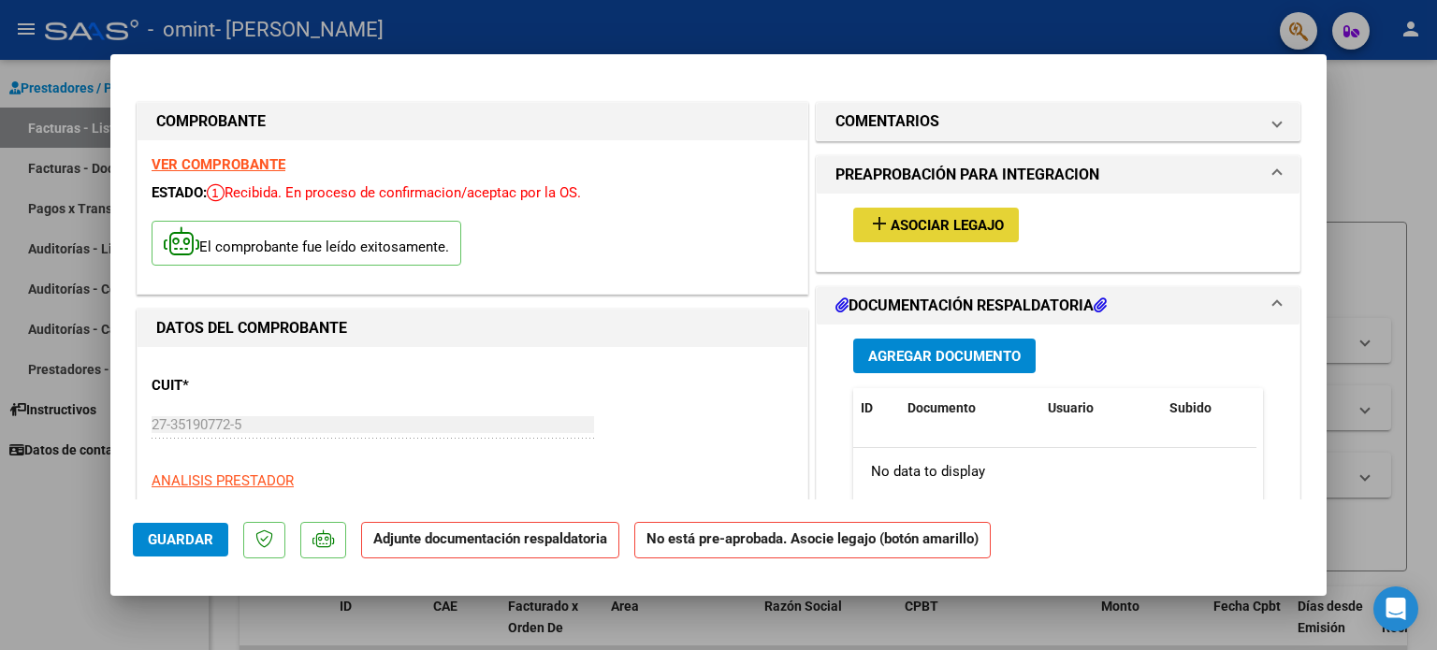
click at [922, 212] on button "add Asociar Legajo" at bounding box center [936, 225] width 166 height 35
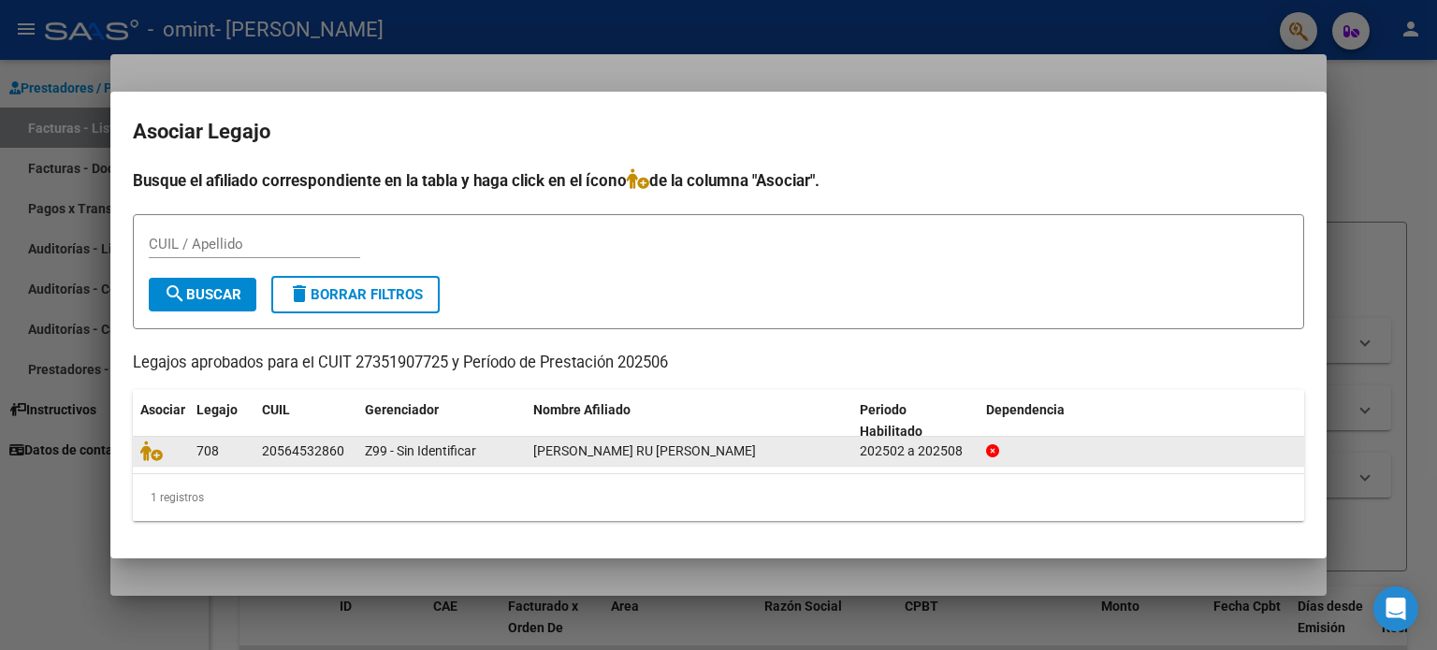
click at [565, 456] on span "BESSONE RU STEFANO" at bounding box center [644, 450] width 223 height 15
click at [157, 454] on icon at bounding box center [151, 451] width 22 height 21
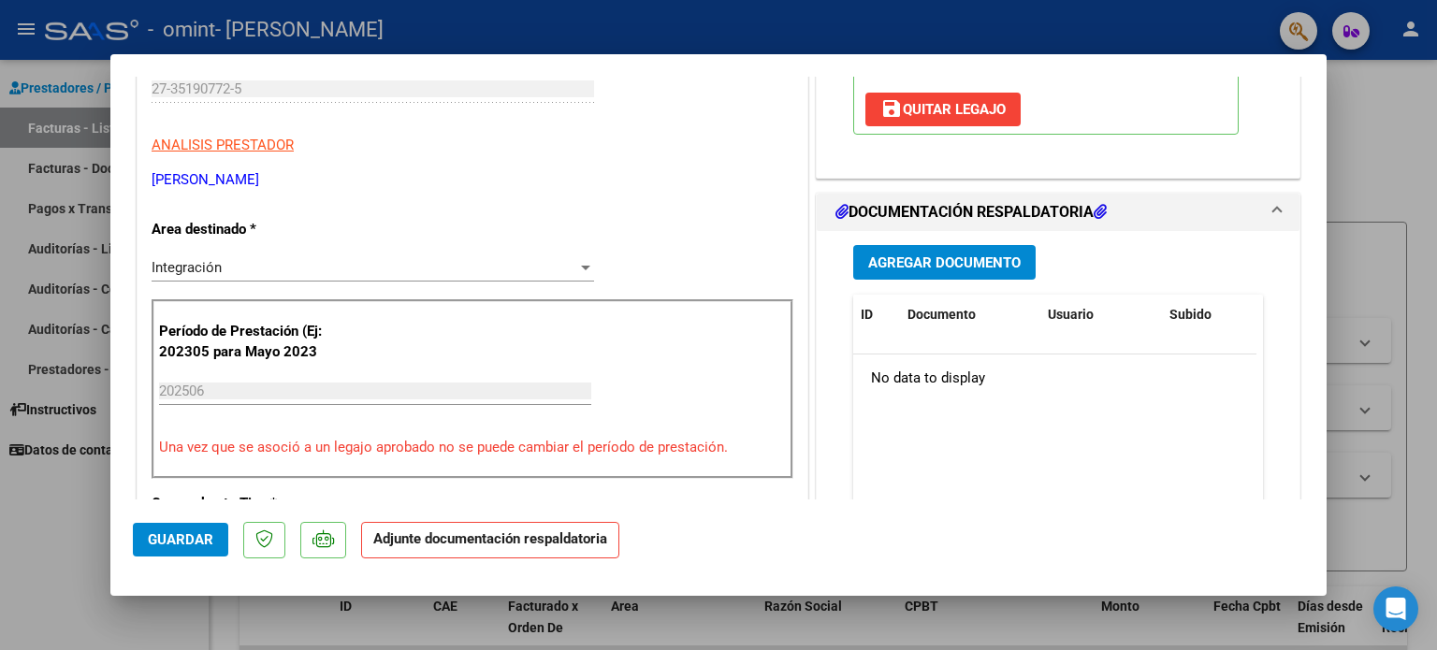
scroll to position [352, 0]
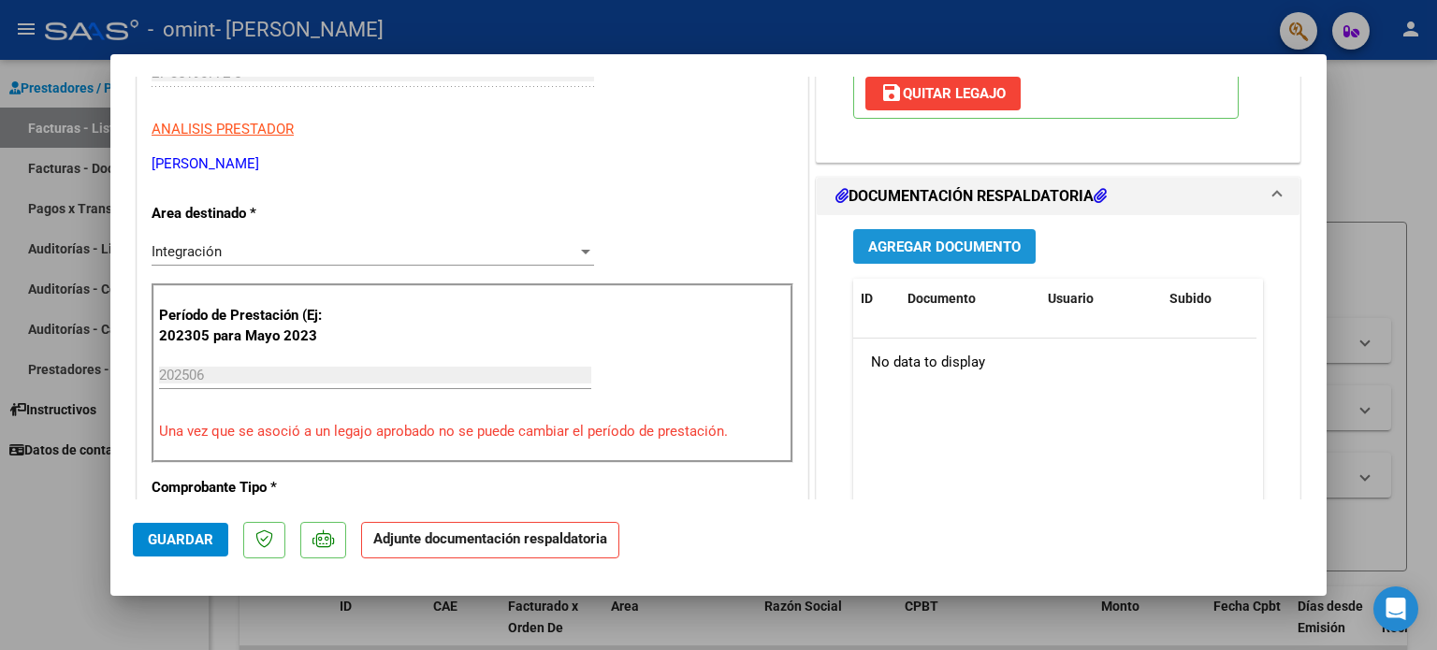
click at [926, 239] on span "Agregar Documento" at bounding box center [944, 247] width 153 height 17
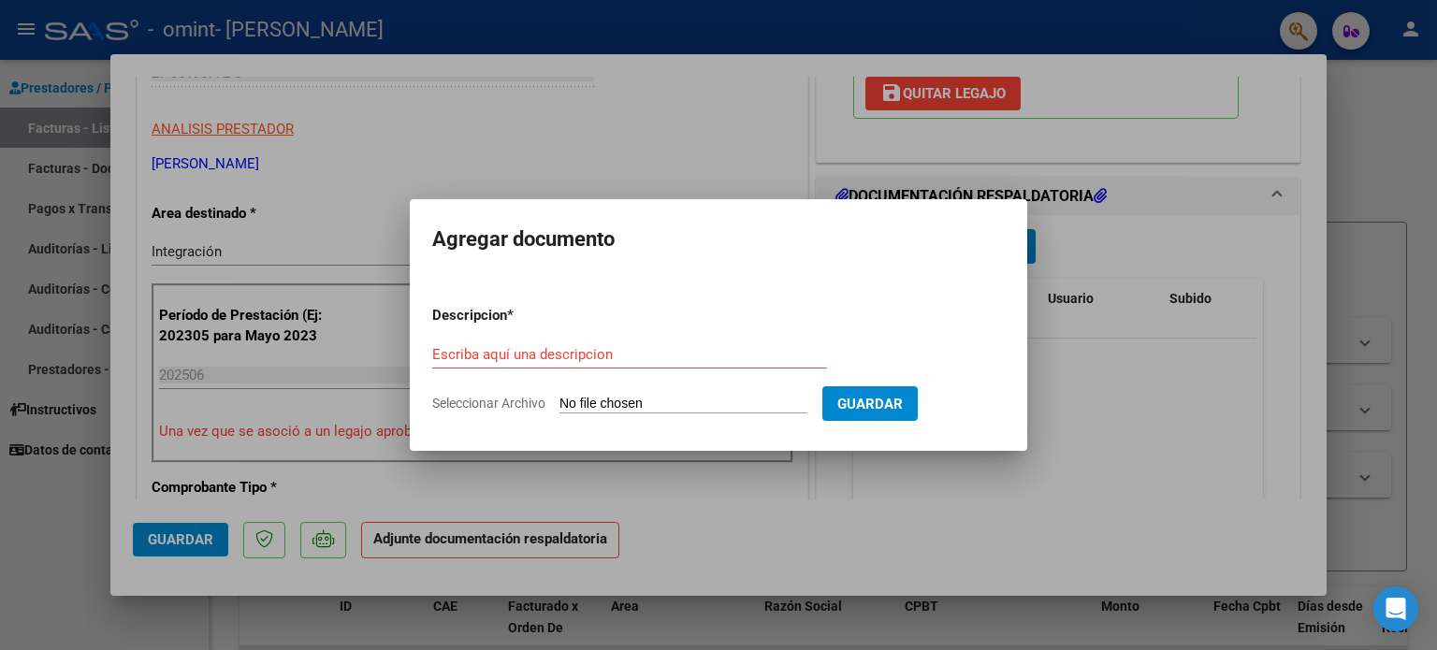
click at [580, 363] on div "Escriba aquí una descripcion" at bounding box center [629, 355] width 395 height 28
click at [580, 362] on input "Escriba aquí una descripcion" at bounding box center [629, 354] width 395 height 17
type input "PA-JUNIO2025"
click at [630, 411] on input "Seleccionar Archivo" at bounding box center [684, 405] width 248 height 18
type input "C:\fakepath\PA-junio 2025 Bessone Ru.pdf"
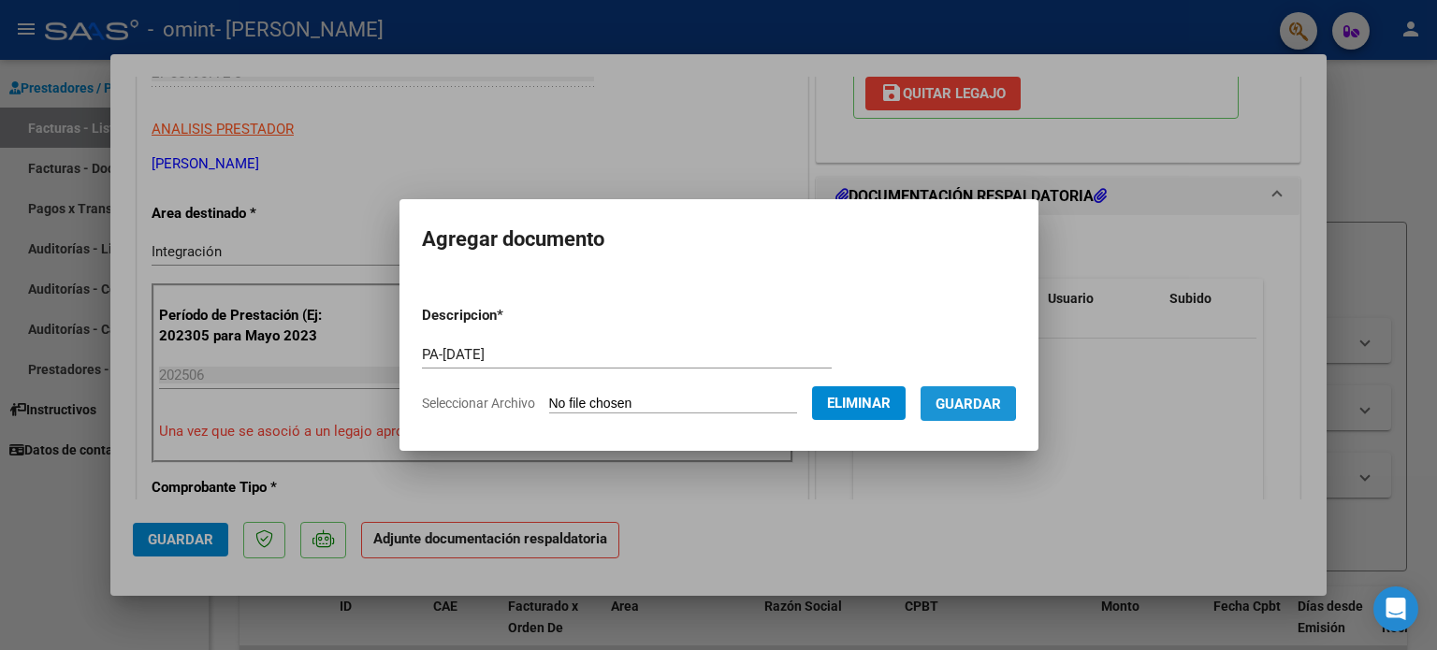
click at [973, 403] on span "Guardar" at bounding box center [968, 404] width 65 height 17
click at [863, 411] on span "Eliminar" at bounding box center [859, 403] width 64 height 17
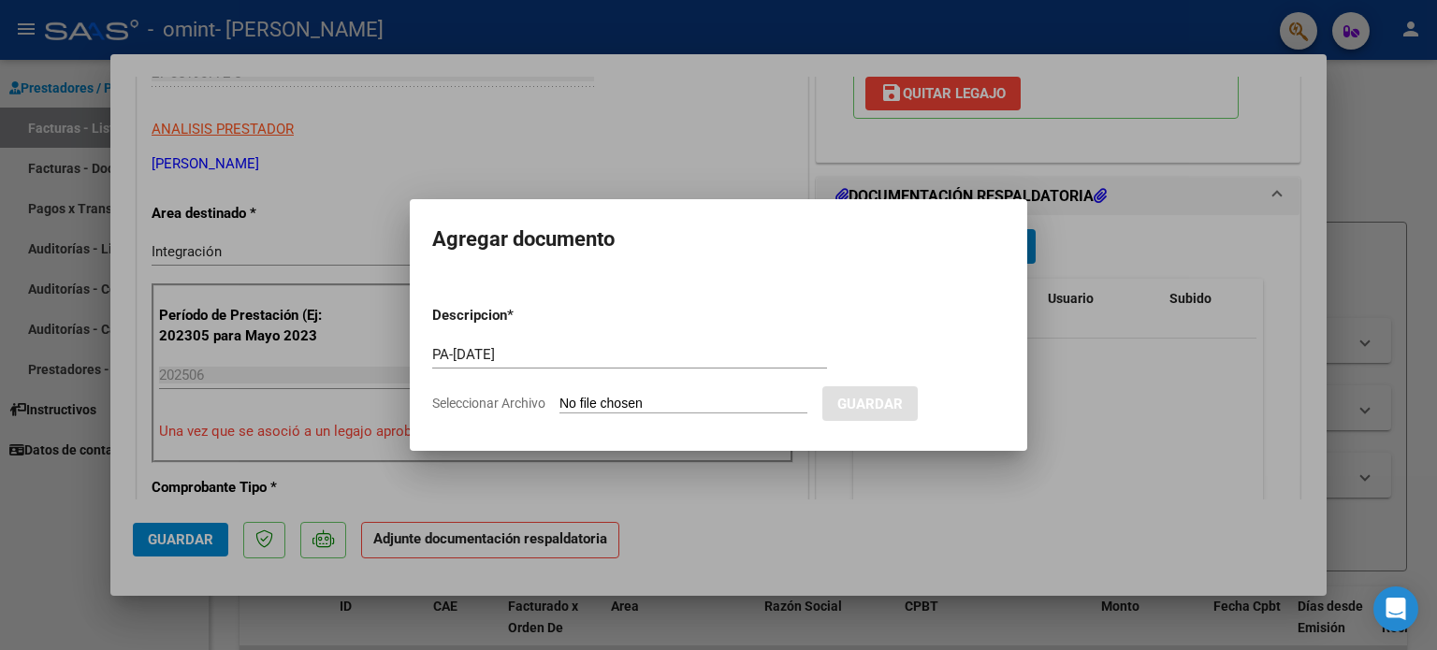
click at [736, 395] on app-file-uploader "Seleccionar Archivo" at bounding box center [627, 403] width 390 height 17
click at [705, 400] on input "Seleccionar Archivo" at bounding box center [684, 405] width 248 height 18
type input "C:\fakepath\PA-junio 2025 Bessone Ru.pdf"
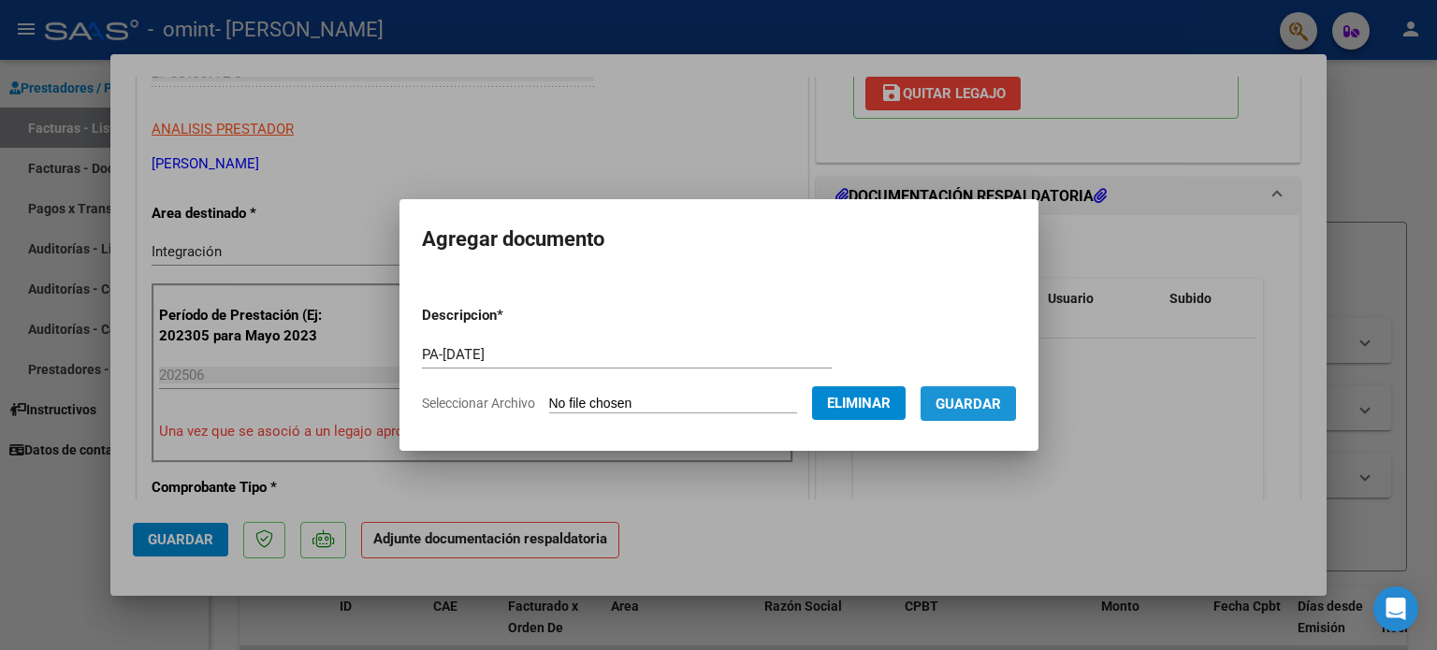
click at [988, 400] on span "Guardar" at bounding box center [968, 404] width 65 height 17
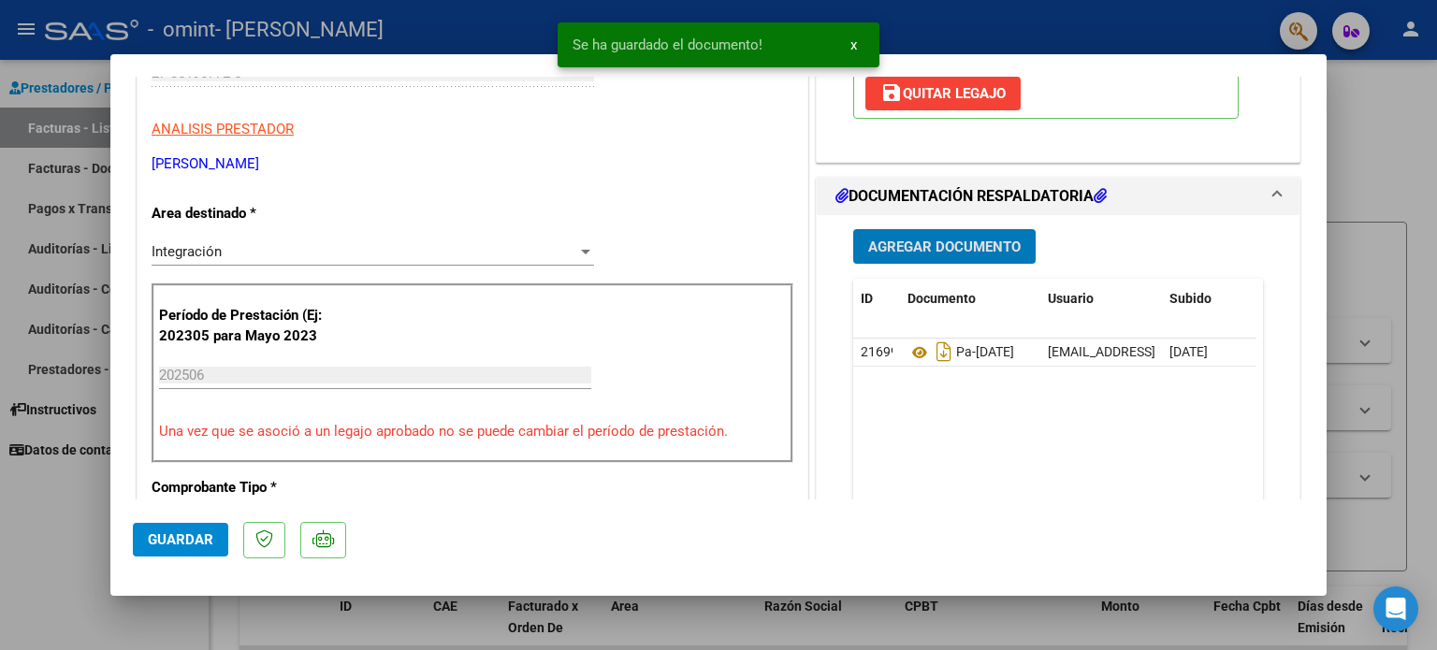
click at [952, 243] on span "Agregar Documento" at bounding box center [944, 247] width 153 height 17
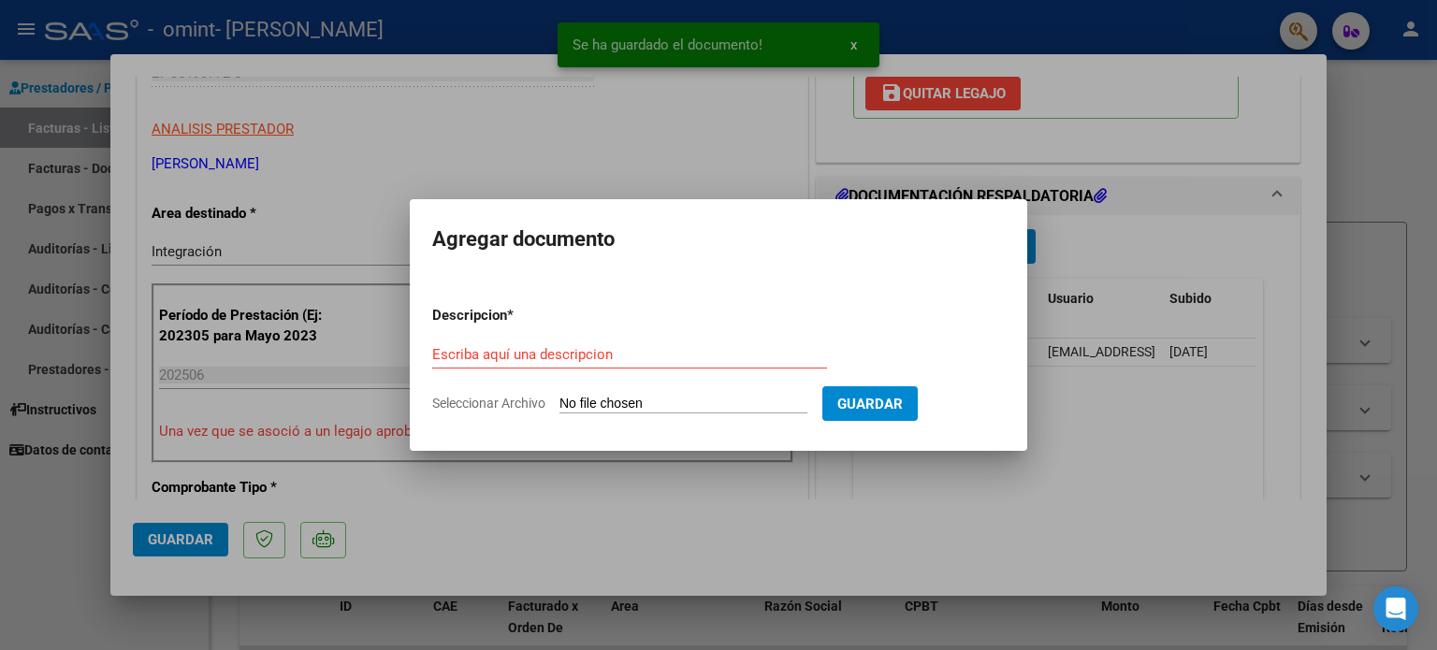
click at [642, 343] on div "Escriba aquí una descripcion" at bounding box center [629, 355] width 395 height 28
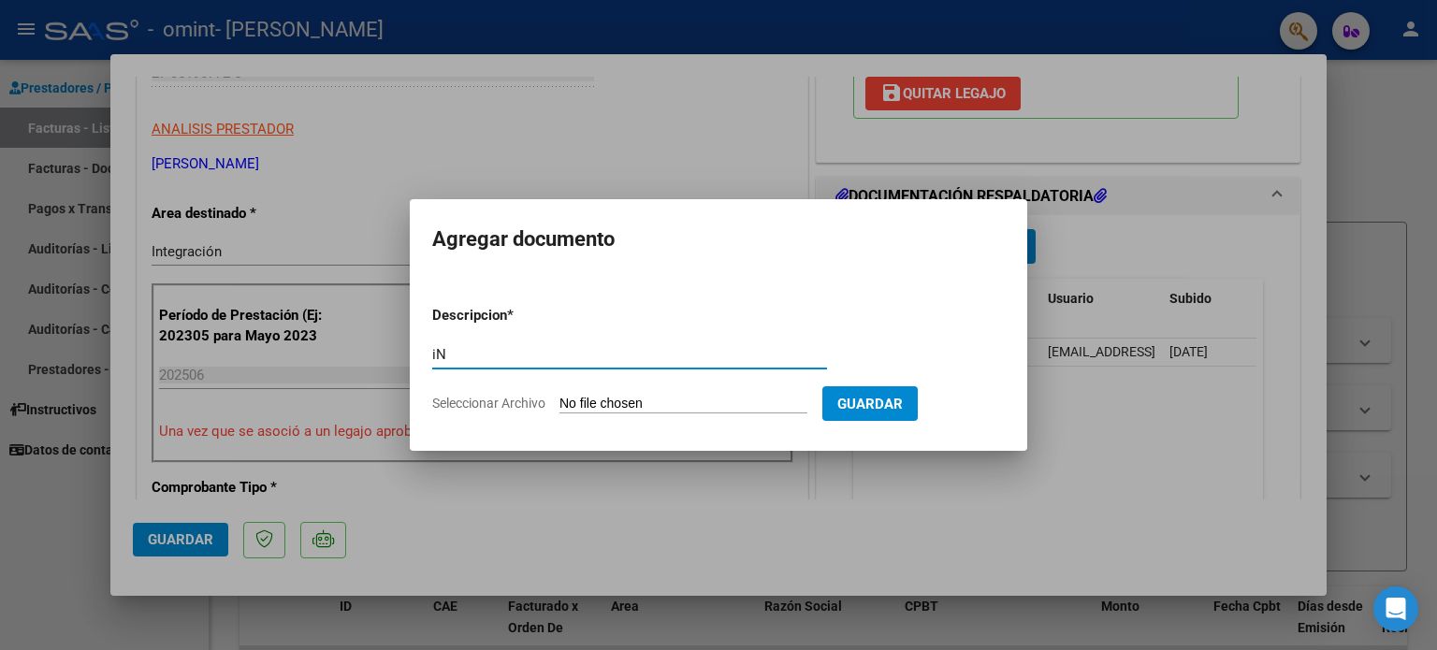
type input "i"
type input "Informe Evolutivo"
click at [644, 401] on input "Seleccionar Archivo" at bounding box center [684, 405] width 248 height 18
type input "C:\fakepath\IE-Bessone Ru.pdf"
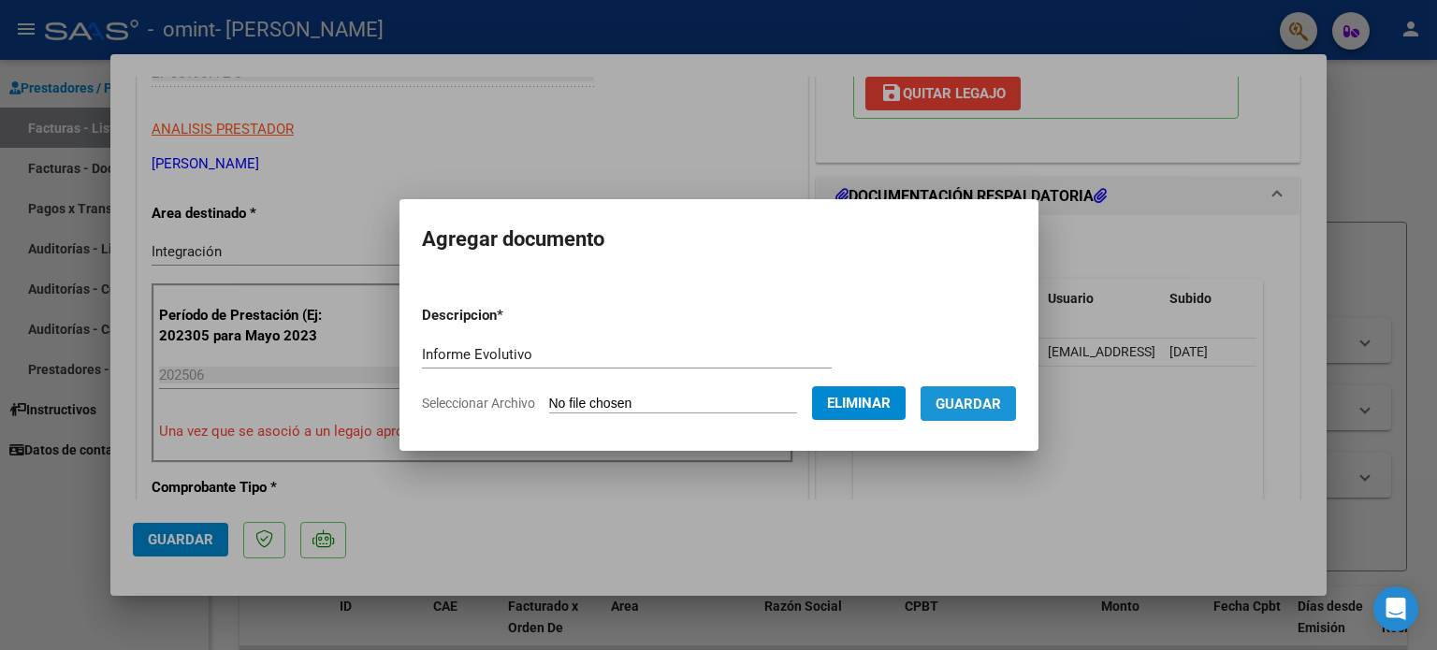
click at [965, 400] on span "Guardar" at bounding box center [968, 404] width 65 height 17
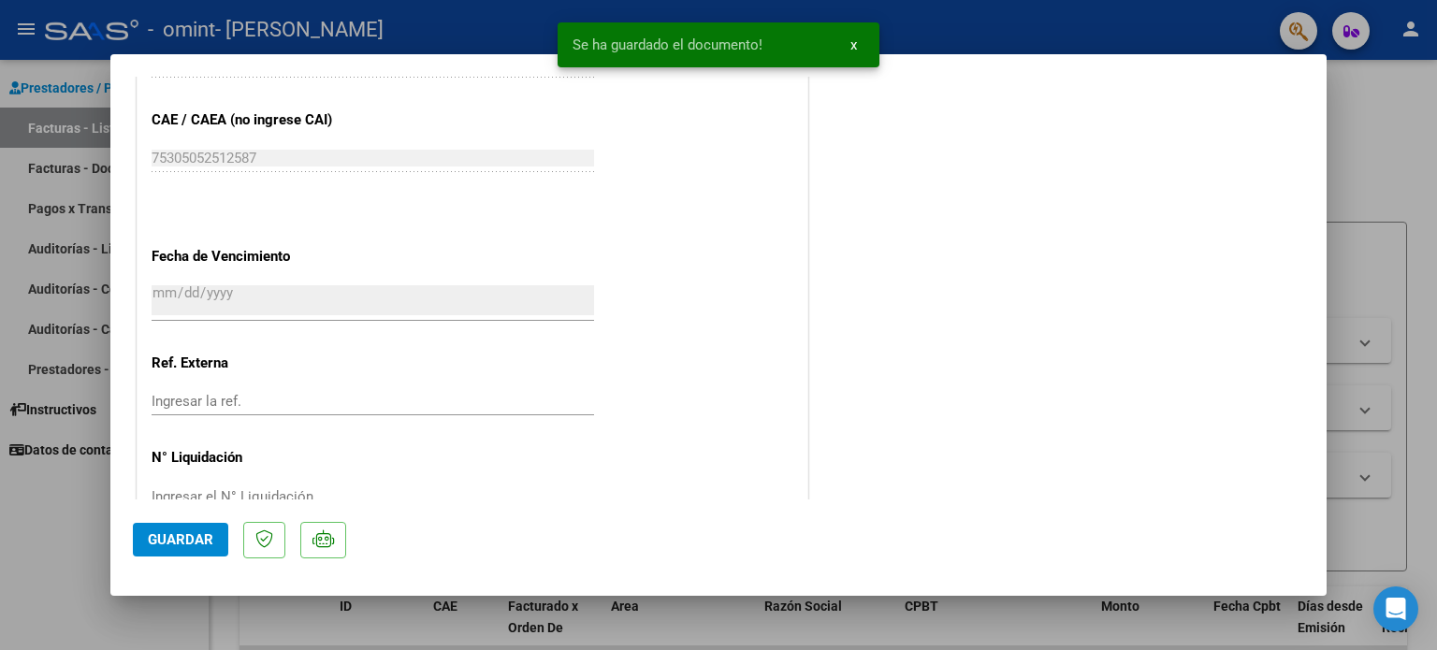
scroll to position [1250, 0]
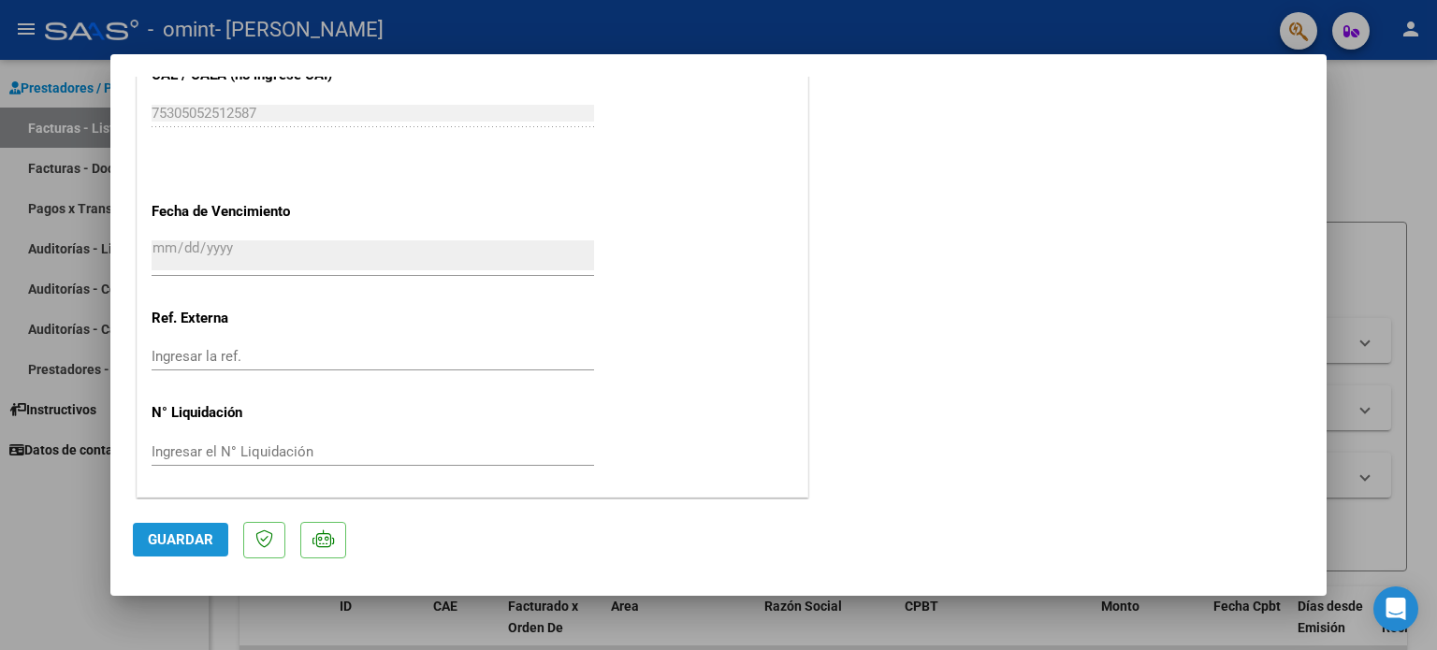
click at [187, 540] on span "Guardar" at bounding box center [180, 539] width 65 height 17
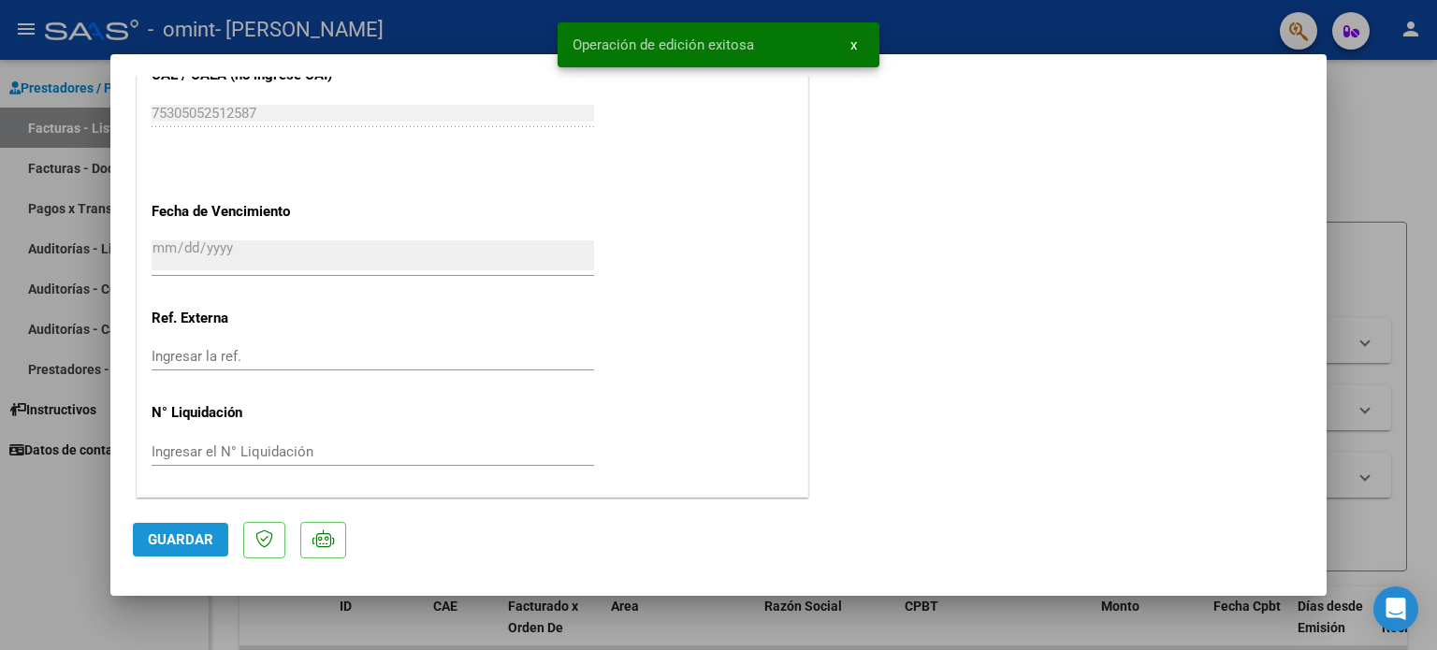
click at [173, 537] on span "Guardar" at bounding box center [180, 539] width 65 height 17
click at [1379, 173] on div at bounding box center [718, 325] width 1437 height 650
type input "$ 0,00"
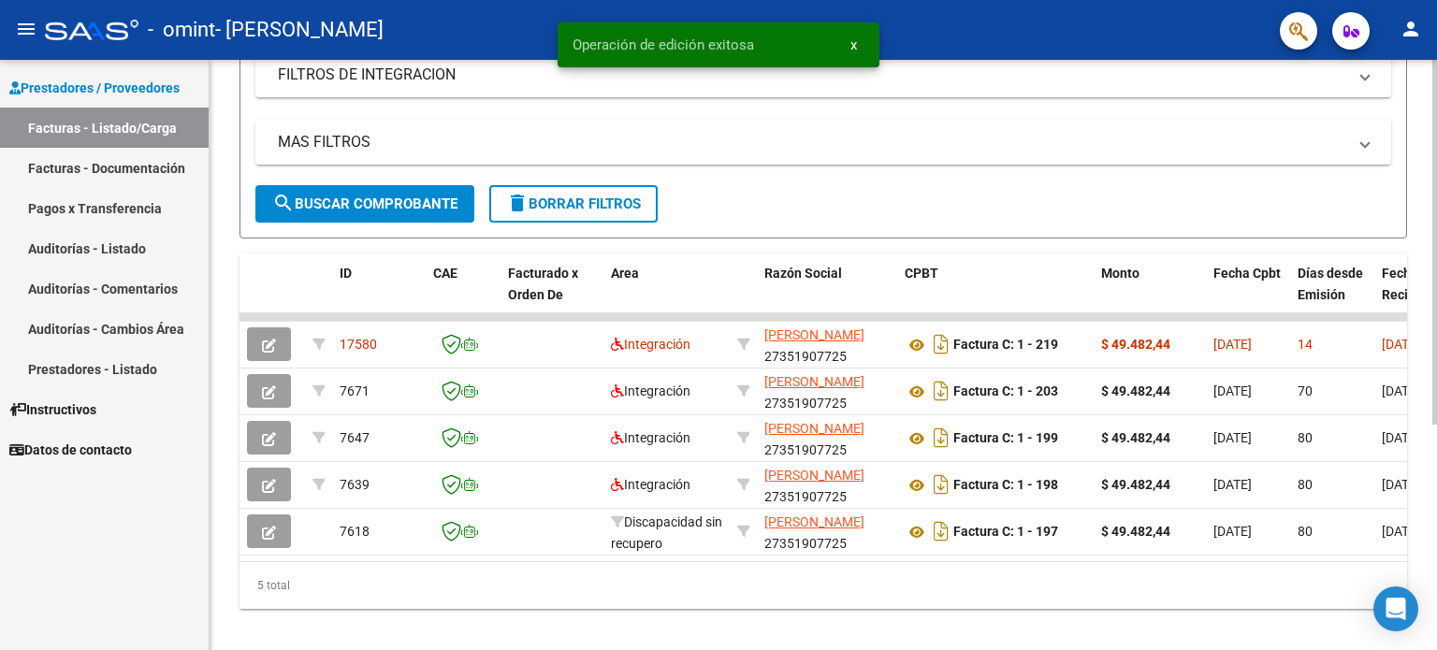
scroll to position [333, 0]
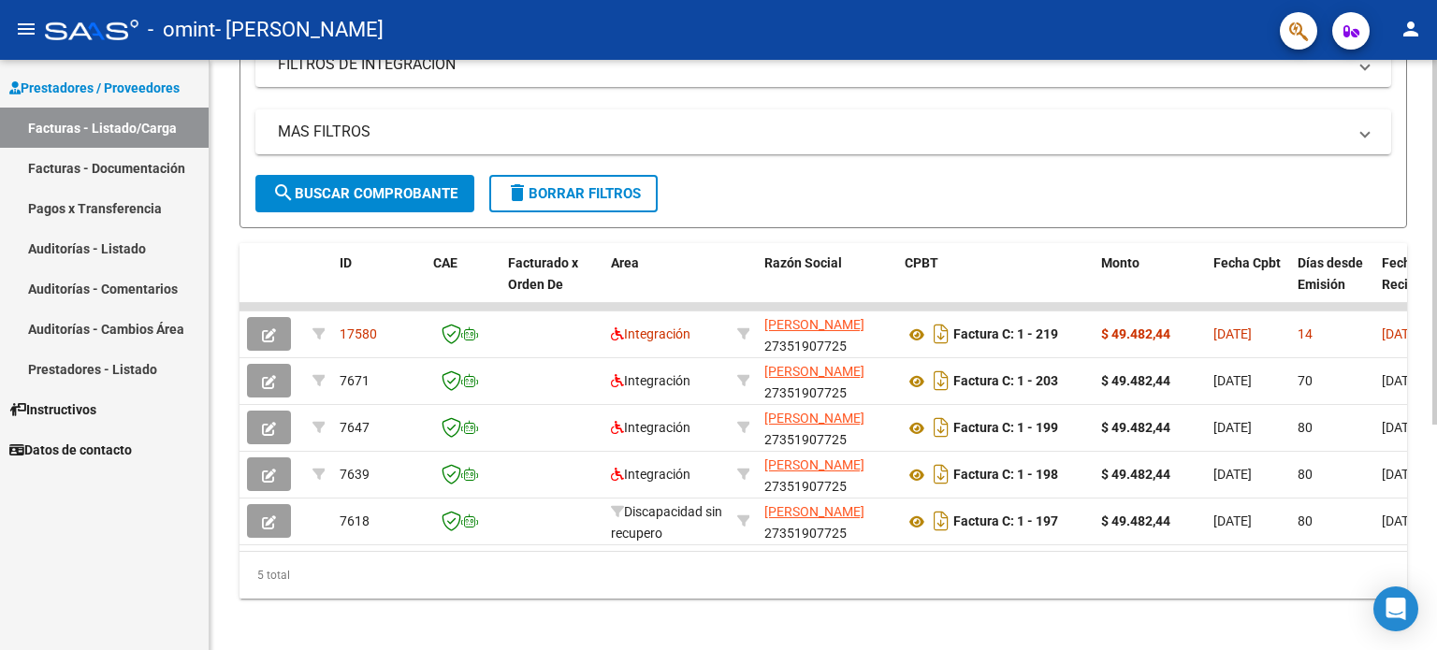
click at [1434, 378] on div at bounding box center [1434, 462] width 5 height 365
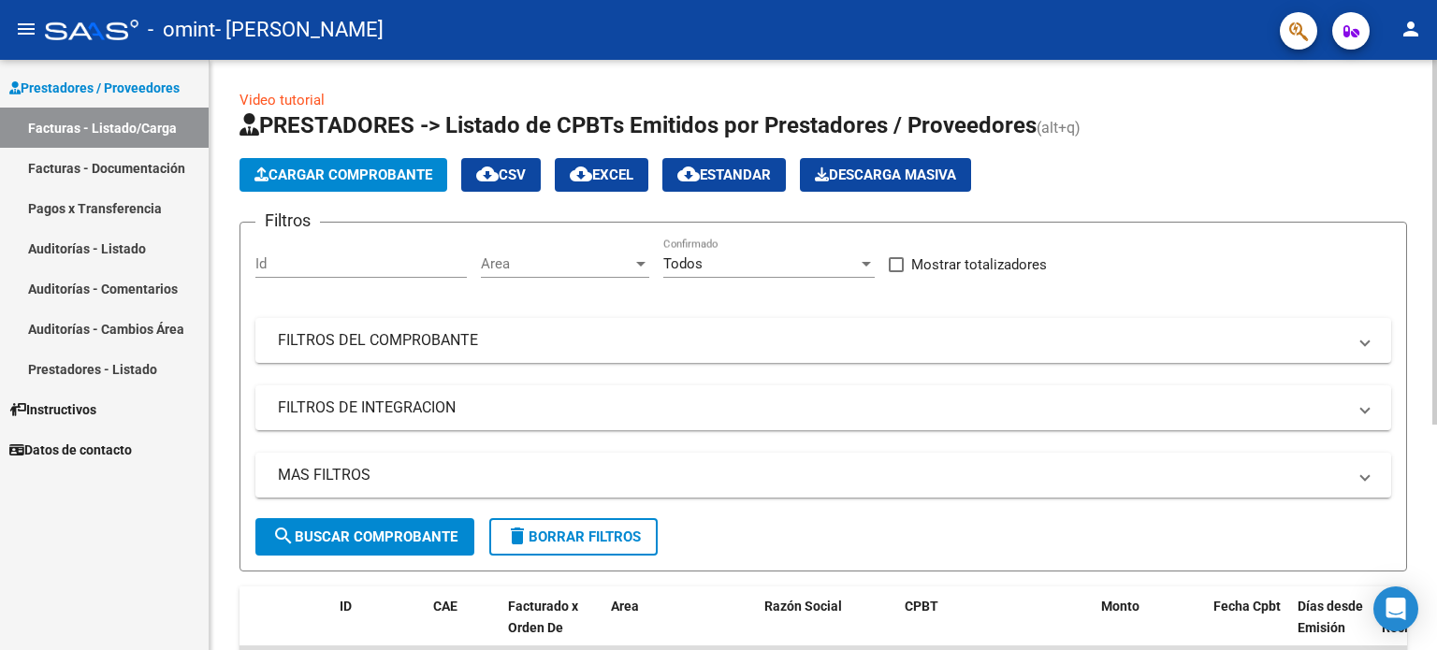
click at [1432, 132] on div at bounding box center [1434, 355] width 5 height 590
click at [340, 179] on span "Cargar Comprobante" at bounding box center [343, 175] width 178 height 17
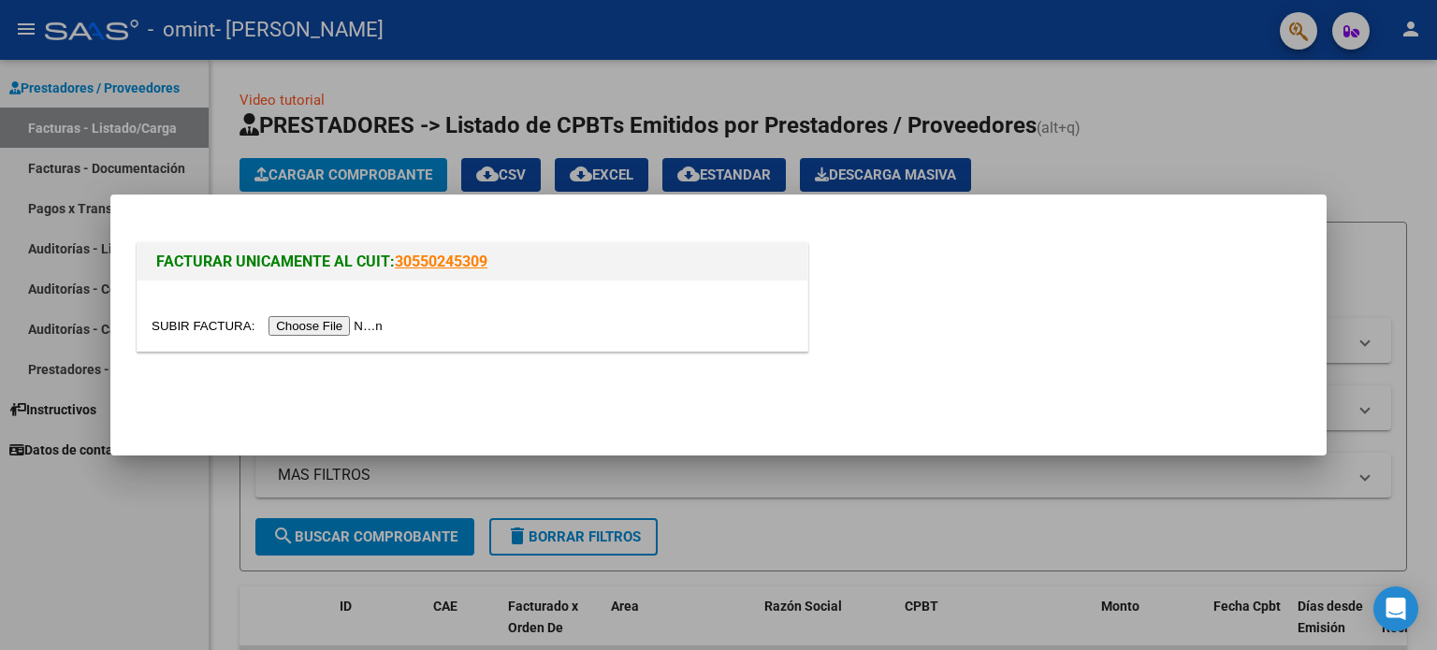
click at [318, 325] on input "file" at bounding box center [270, 326] width 237 height 20
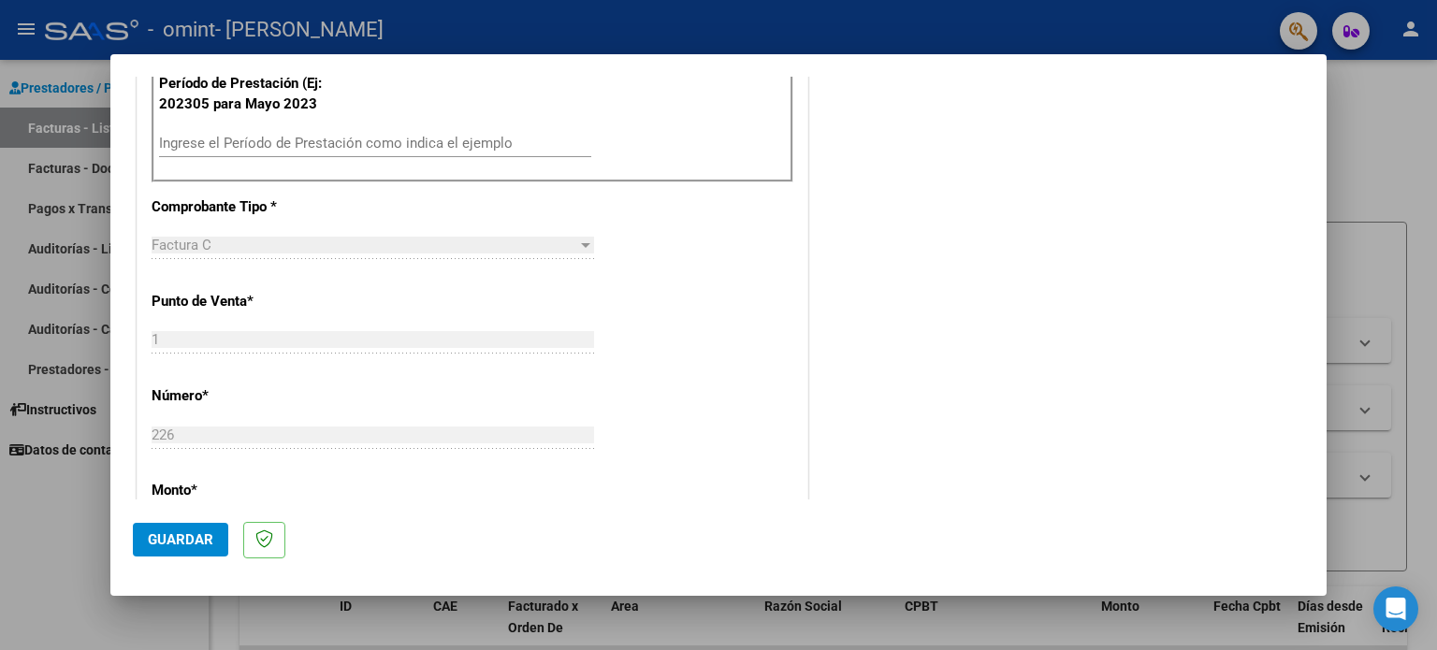
scroll to position [528, 0]
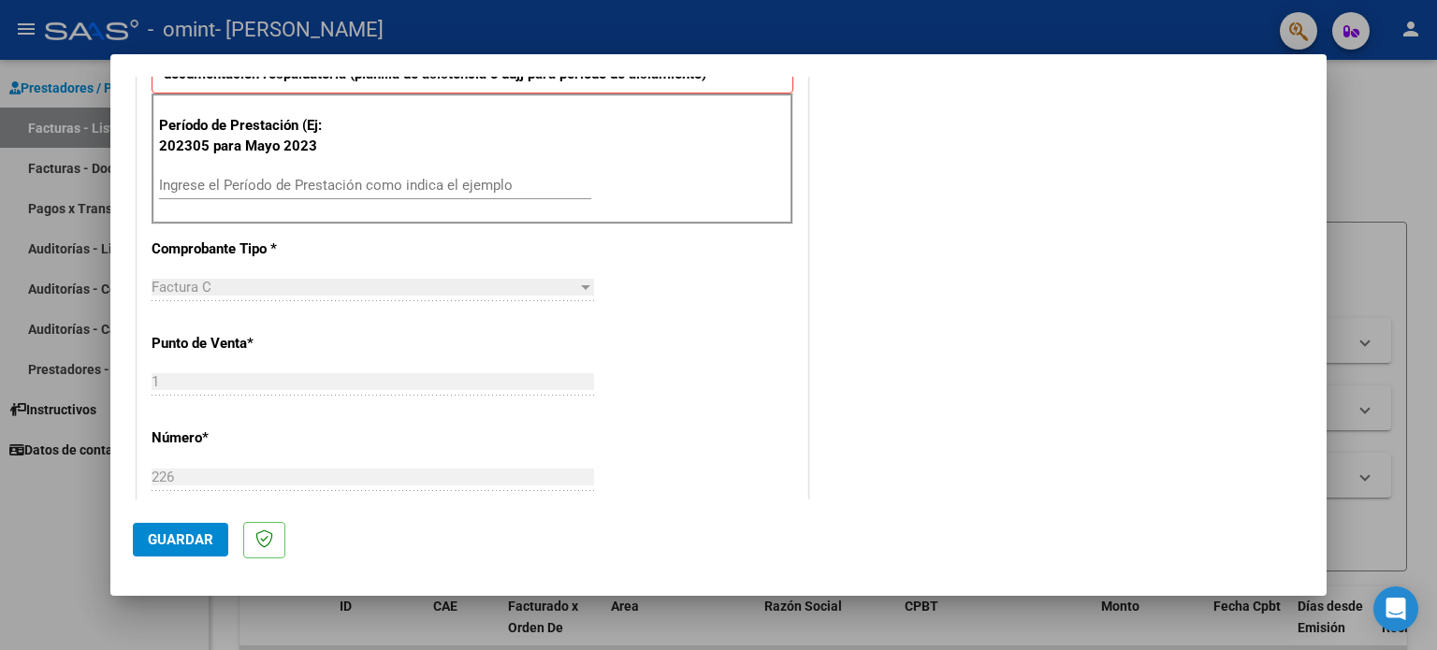
click at [483, 171] on div "Ingrese el Período de Prestación como indica el ejemplo" at bounding box center [375, 185] width 432 height 28
type input "202507"
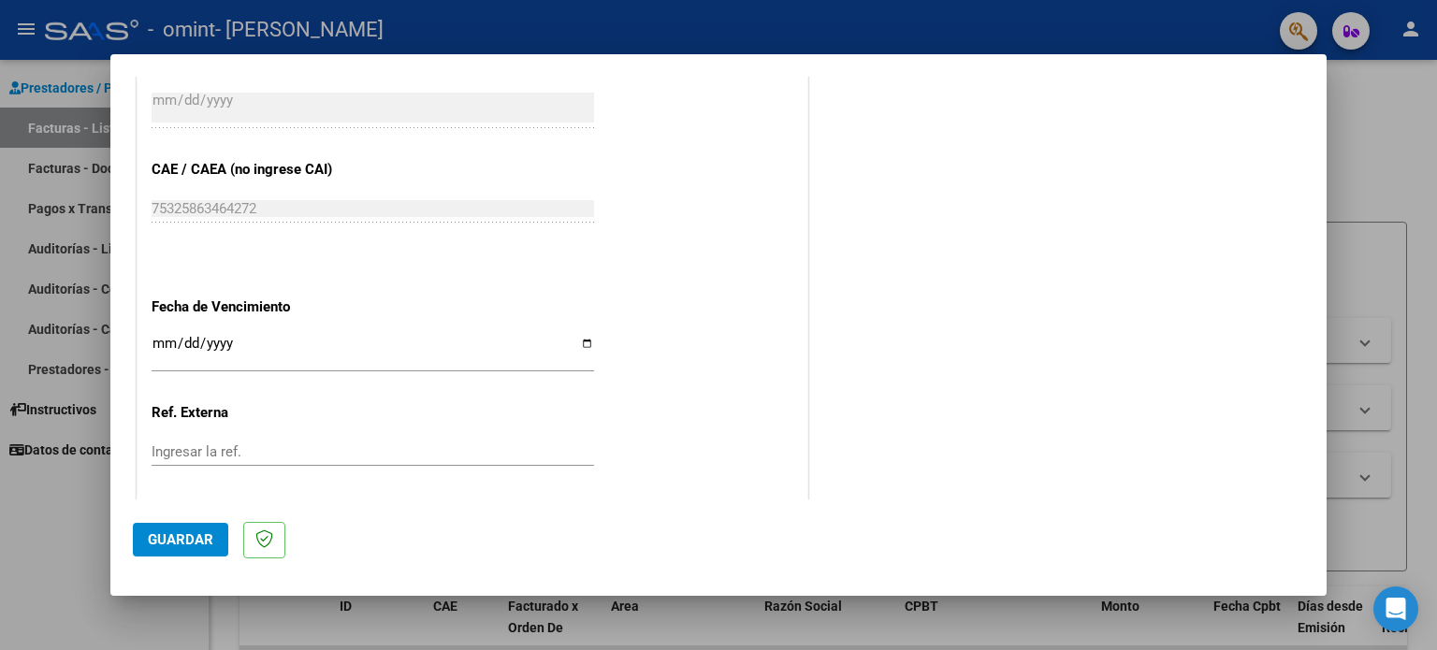
scroll to position [1123, 0]
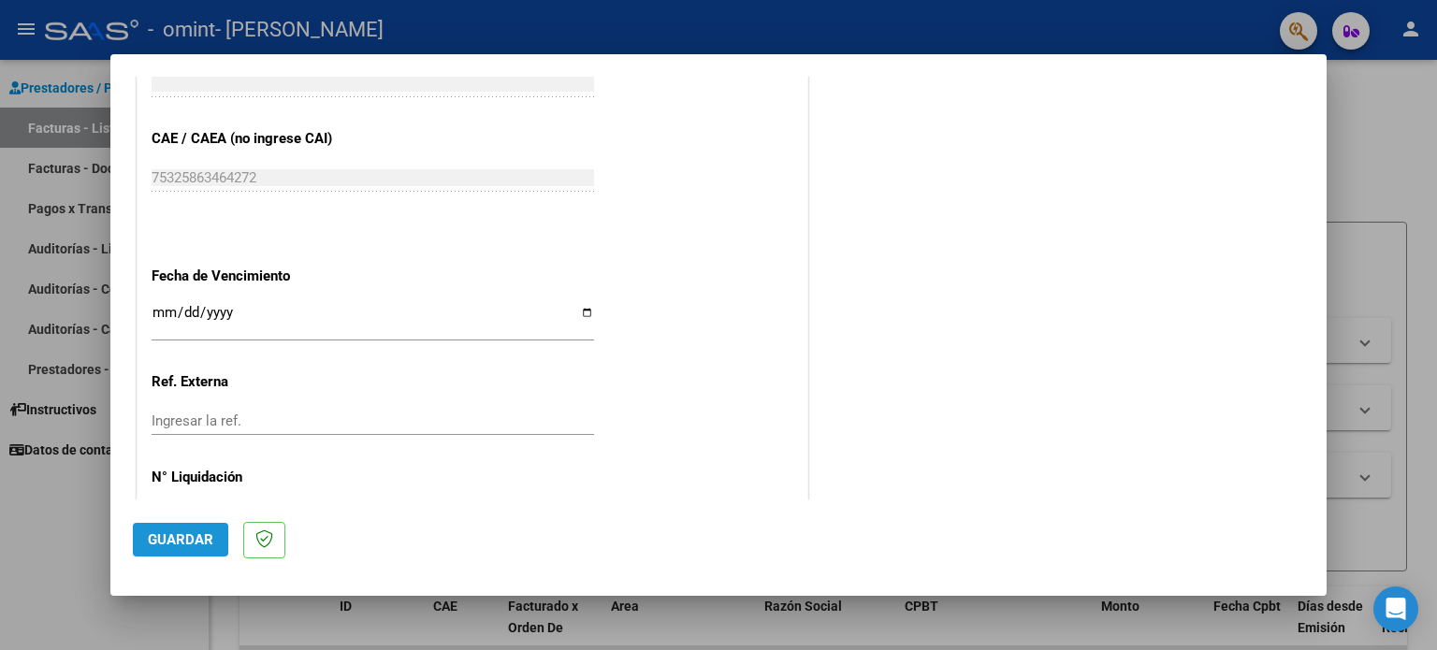
click at [180, 543] on span "Guardar" at bounding box center [180, 539] width 65 height 17
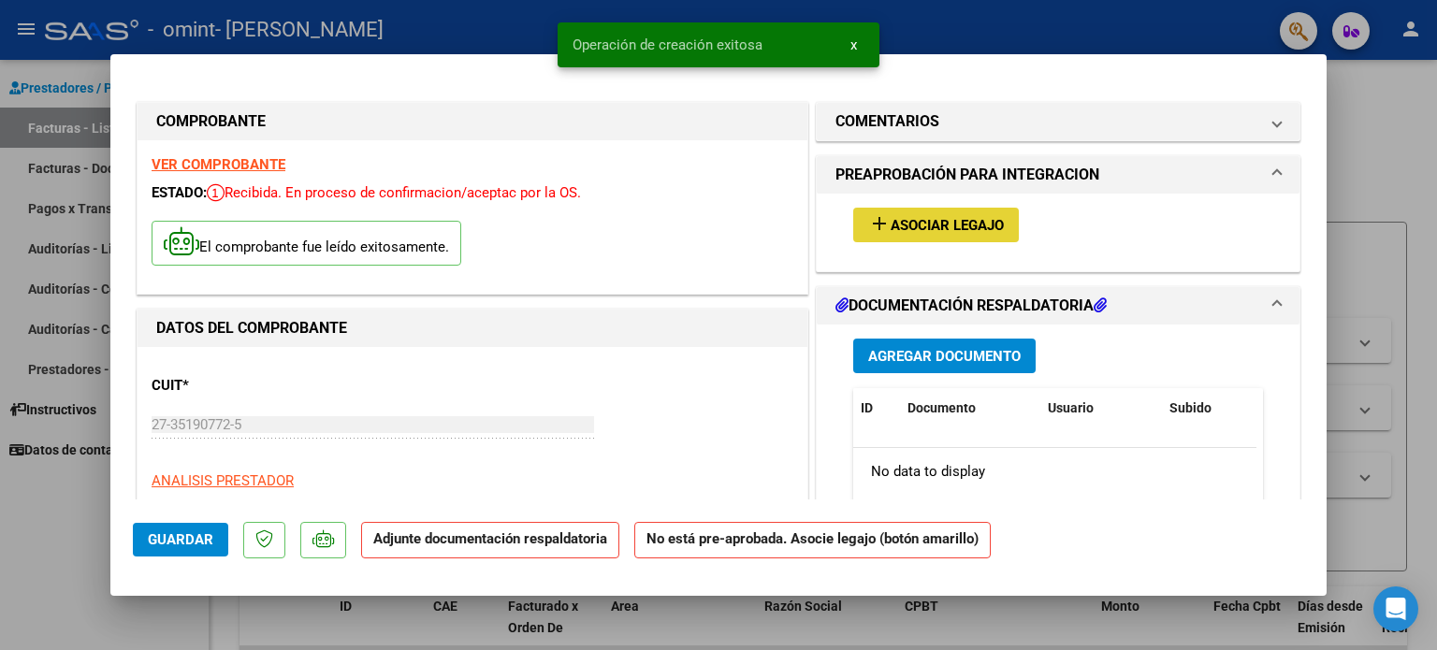
click at [965, 224] on span "Asociar Legajo" at bounding box center [947, 225] width 113 height 17
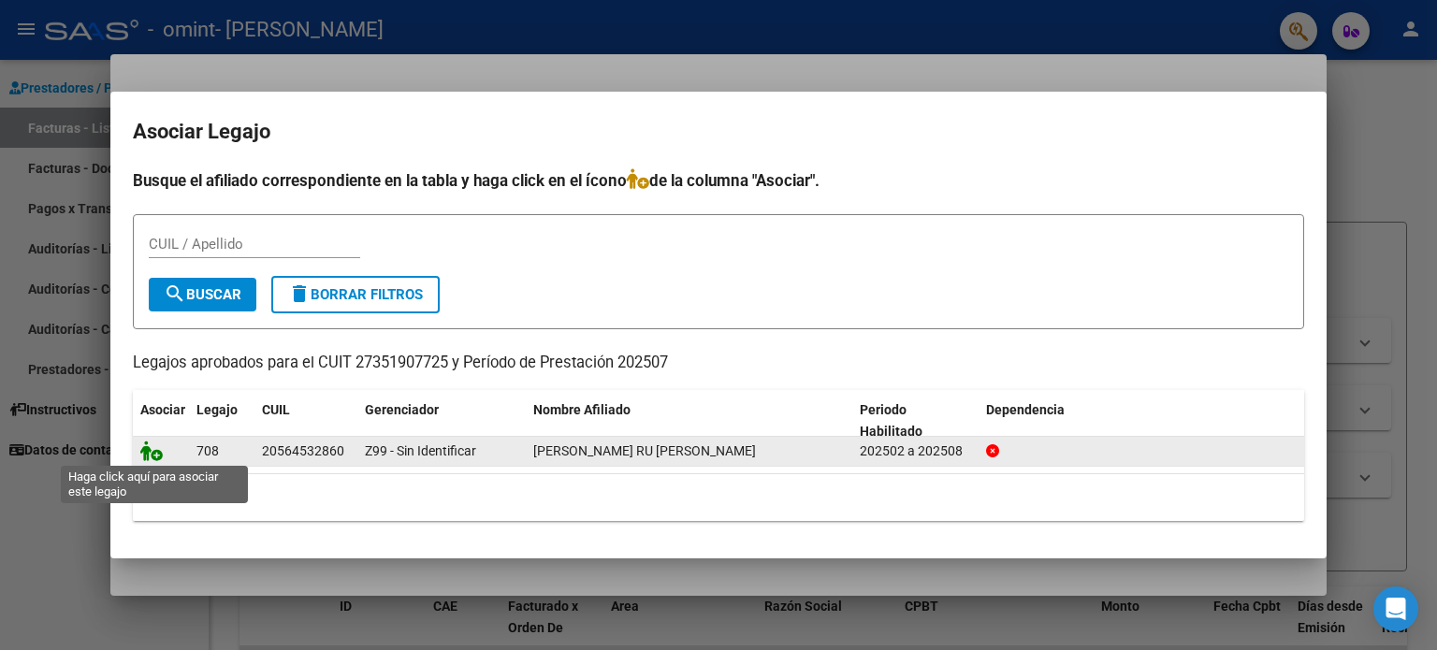
click at [156, 458] on icon at bounding box center [151, 451] width 22 height 21
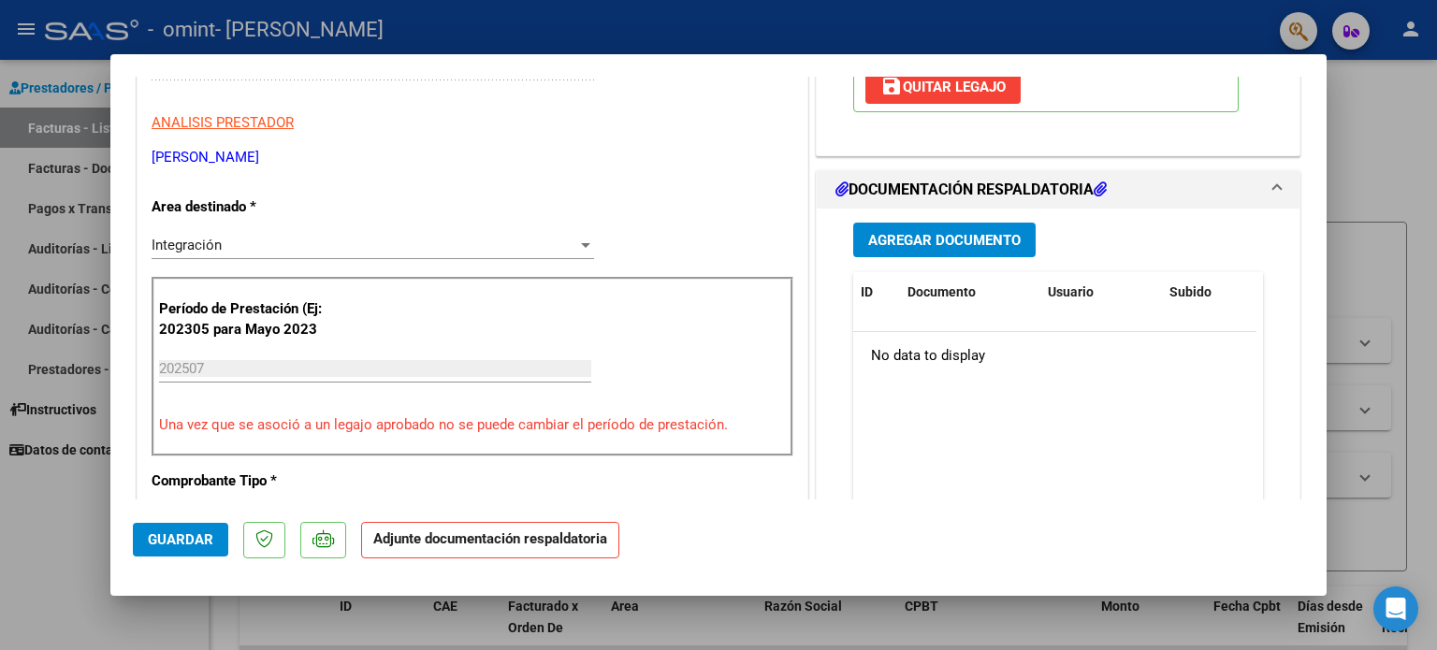
scroll to position [390, 0]
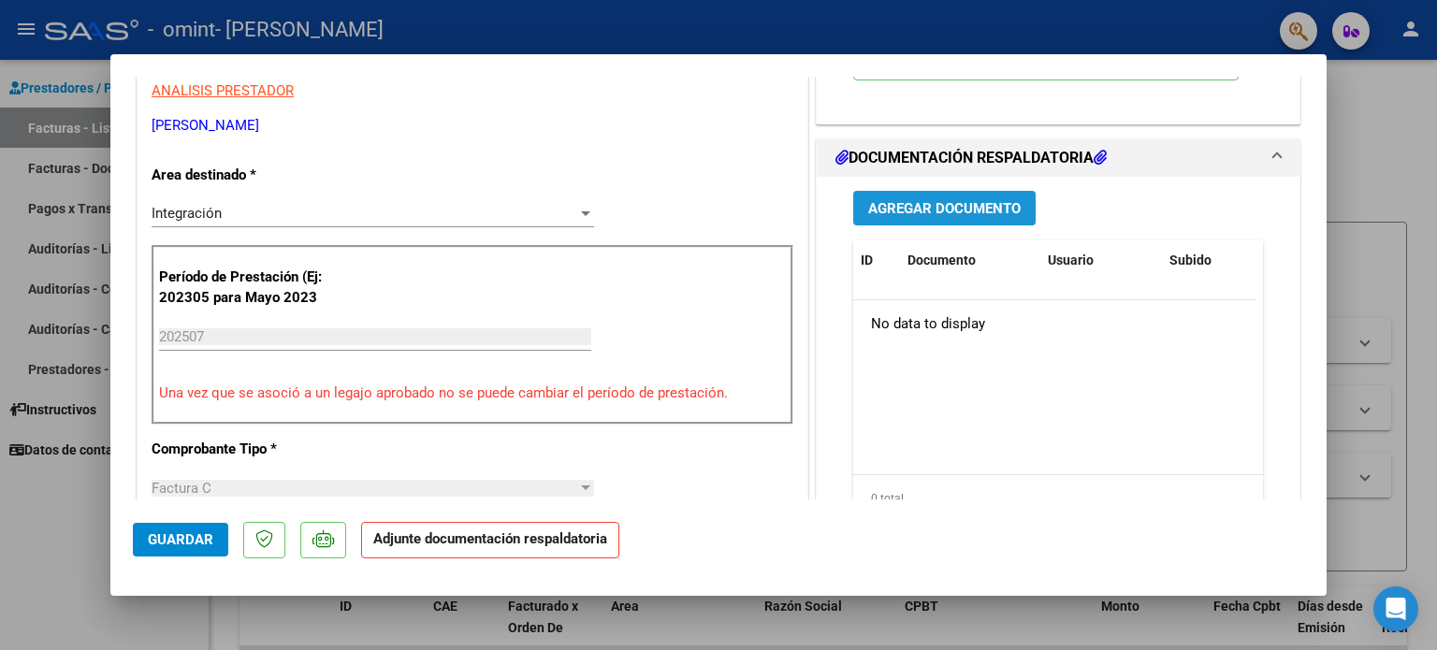
click at [988, 200] on span "Agregar Documento" at bounding box center [944, 208] width 153 height 17
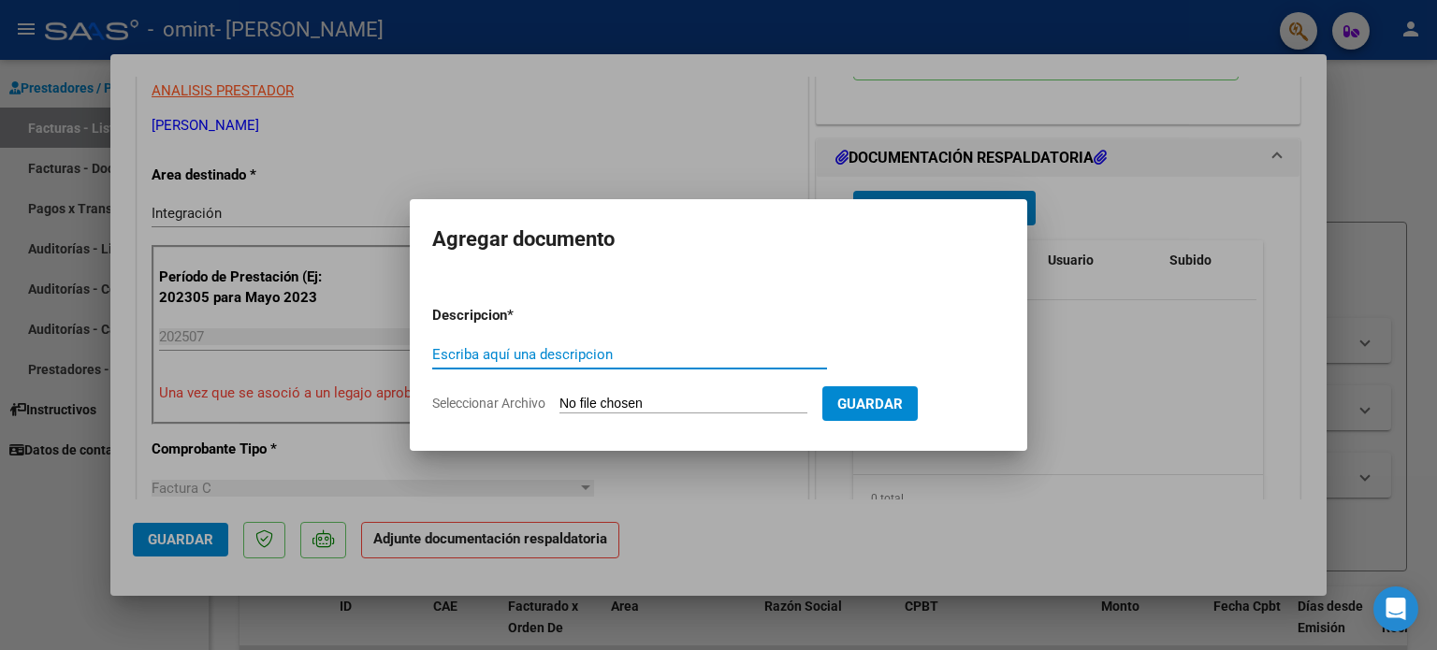
click at [569, 348] on input "Escriba aquí una descripcion" at bounding box center [629, 354] width 395 height 17
type input "Planilla de Asistencia. JULIO"
click at [621, 392] on form "Descripcion * Planilla de Asistencia. JULIO Escriba aquí una descripcion Selecc…" at bounding box center [718, 359] width 573 height 137
click at [576, 396] on input "Seleccionar Archivo" at bounding box center [684, 405] width 248 height 18
type input "C:\fakepath\PA-Julio2025.pdf"
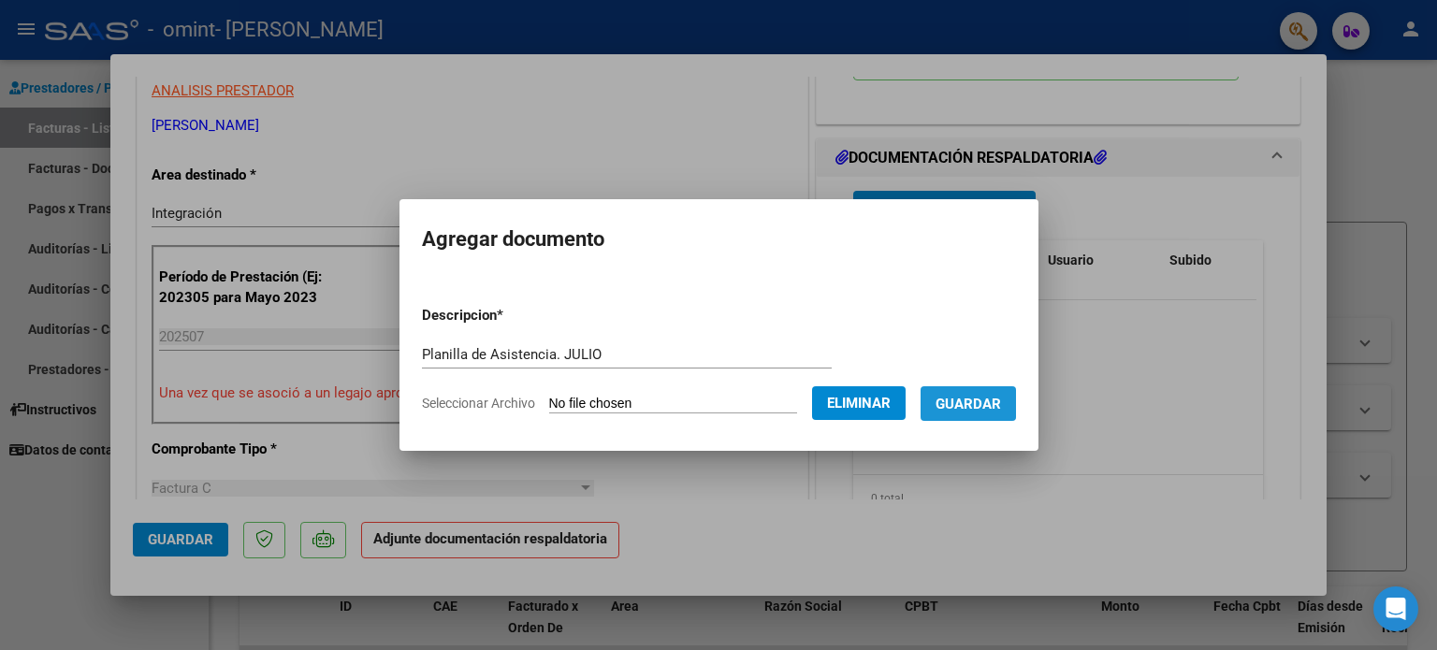
click at [985, 398] on span "Guardar" at bounding box center [968, 404] width 65 height 17
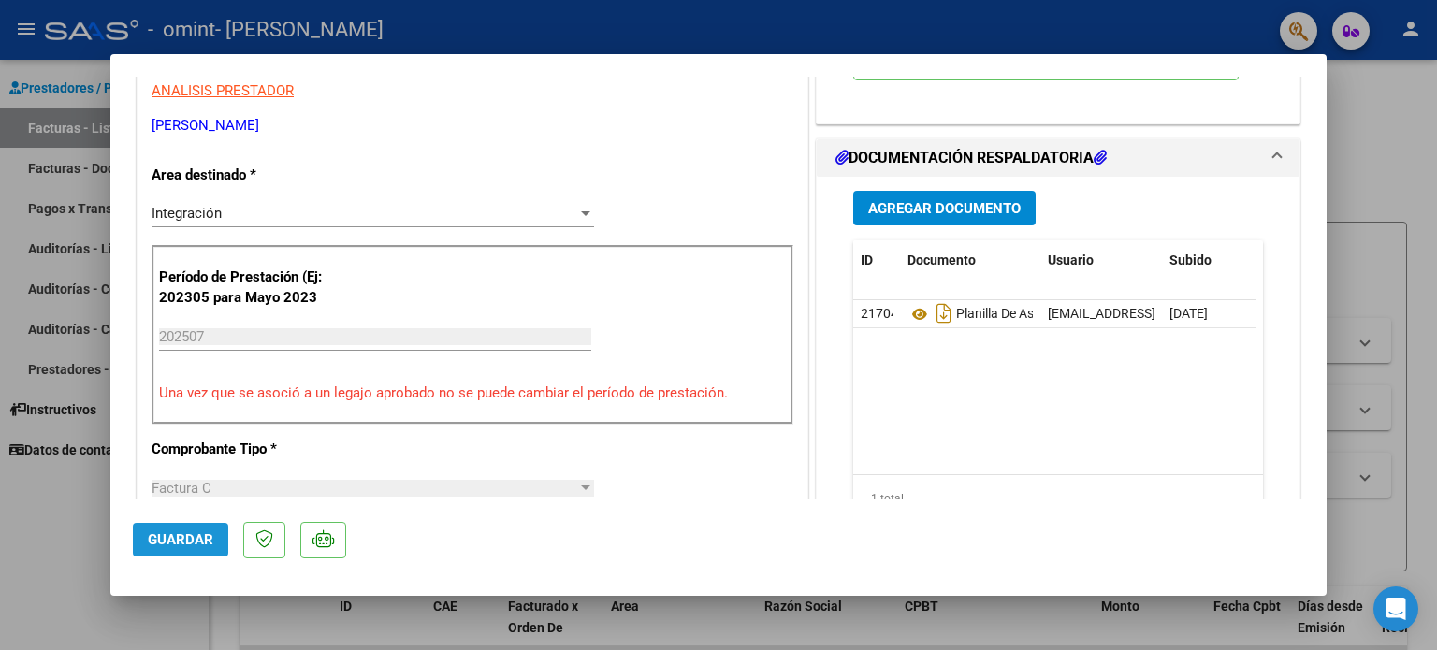
click at [192, 542] on span "Guardar" at bounding box center [180, 539] width 65 height 17
click at [165, 537] on span "Guardar" at bounding box center [180, 539] width 65 height 17
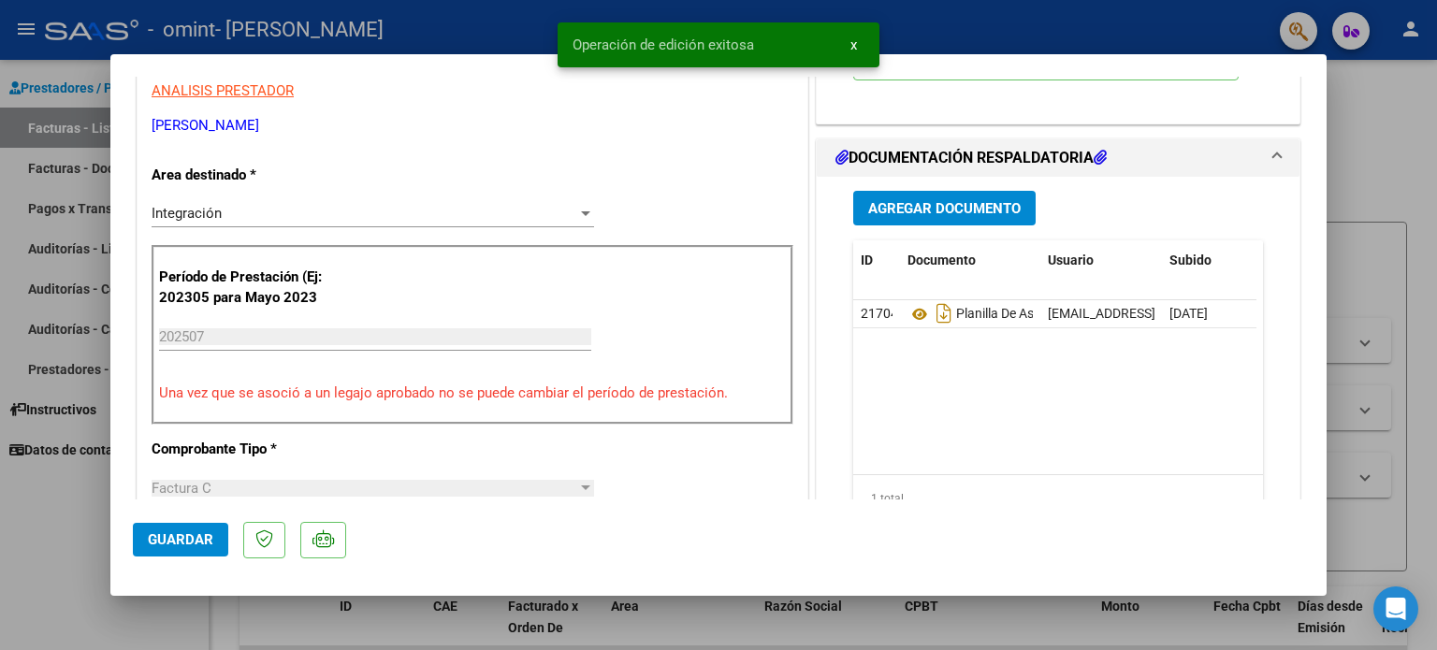
click at [1396, 145] on div at bounding box center [718, 325] width 1437 height 650
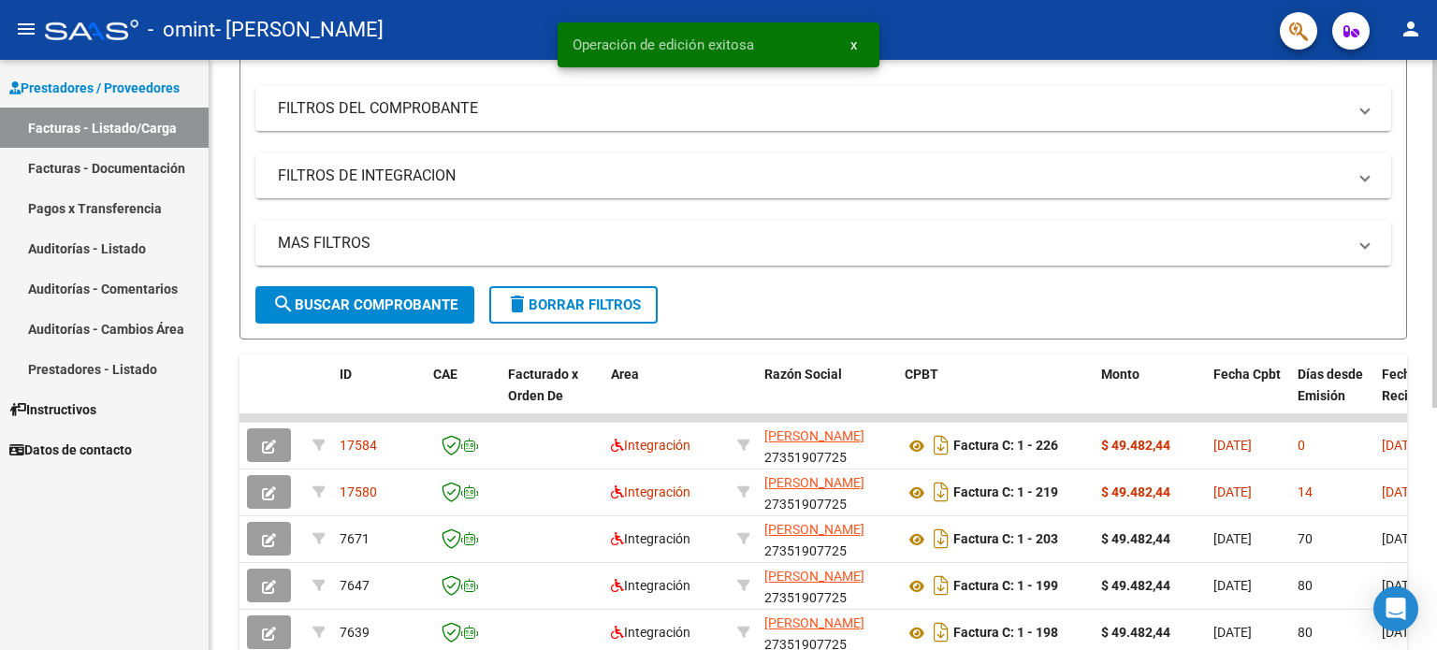
scroll to position [235, 0]
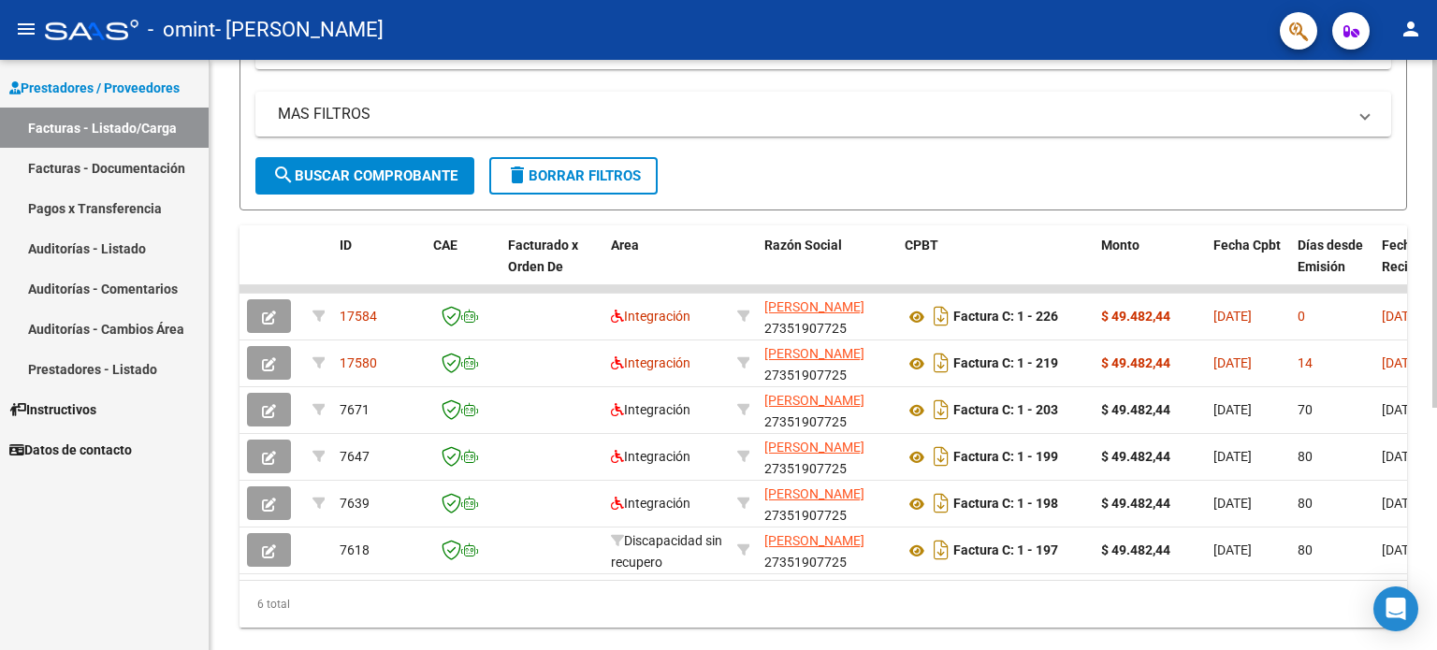
click at [1429, 424] on div "Video tutorial PRESTADORES -> Listado de CPBTs Emitidos por Prestadores / Prove…" at bounding box center [826, 193] width 1232 height 989
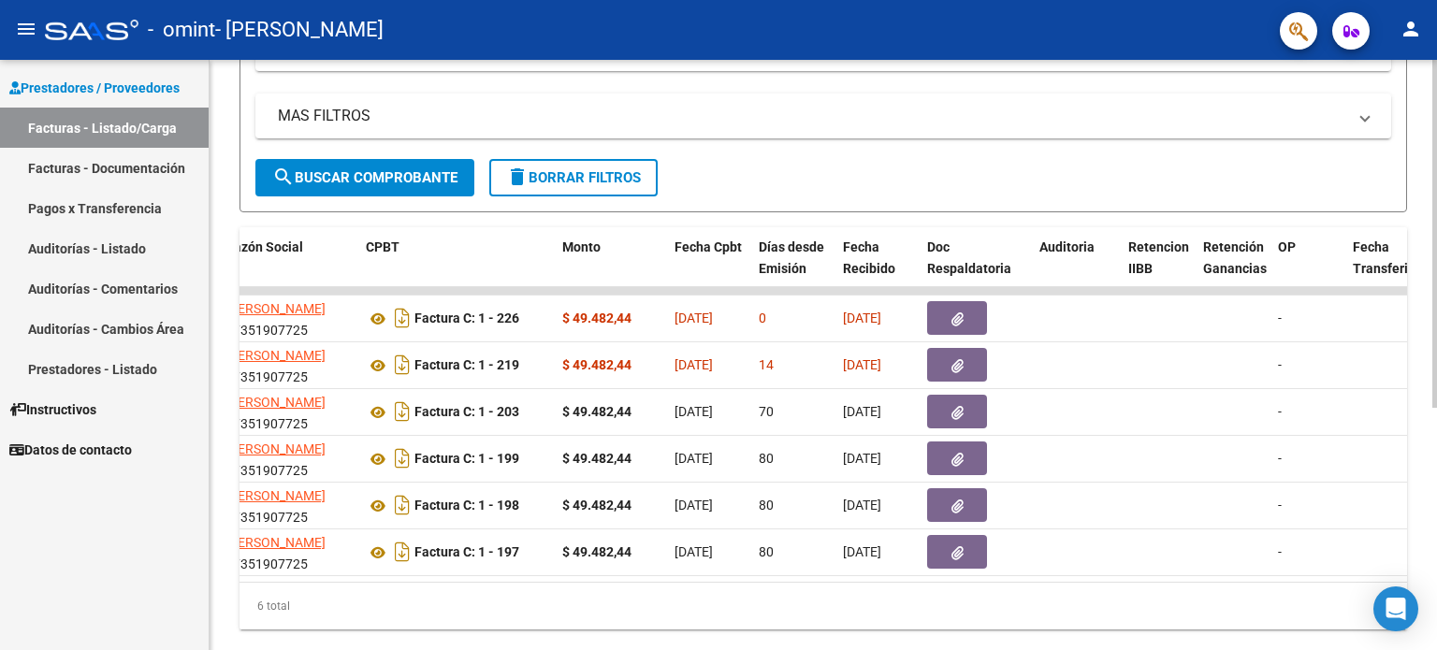
scroll to position [0, 0]
